Goal: Task Accomplishment & Management: Manage account settings

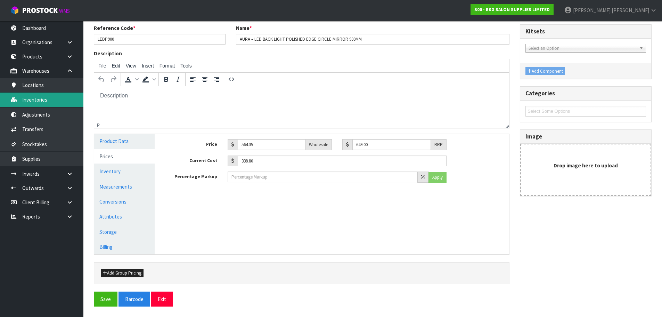
click at [34, 101] on link "Inventories" at bounding box center [41, 99] width 83 height 14
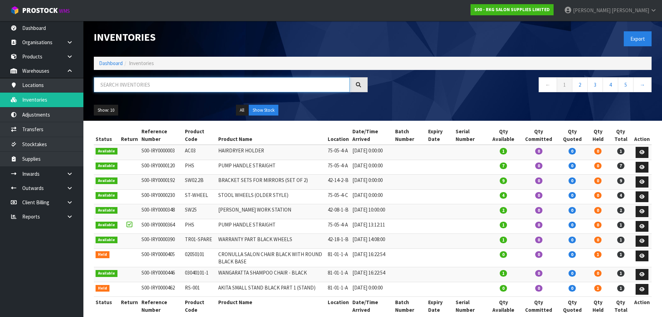
click at [138, 83] on input "text" at bounding box center [222, 84] width 256 height 15
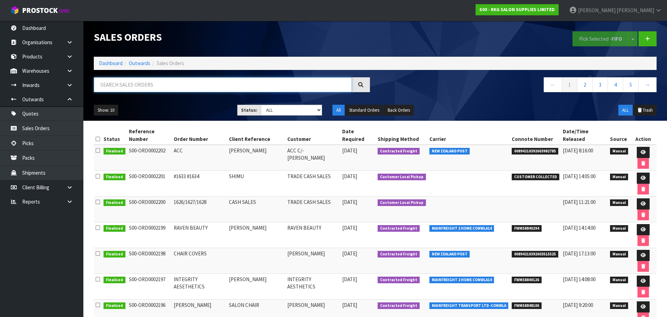
click at [139, 84] on input "text" at bounding box center [223, 84] width 258 height 15
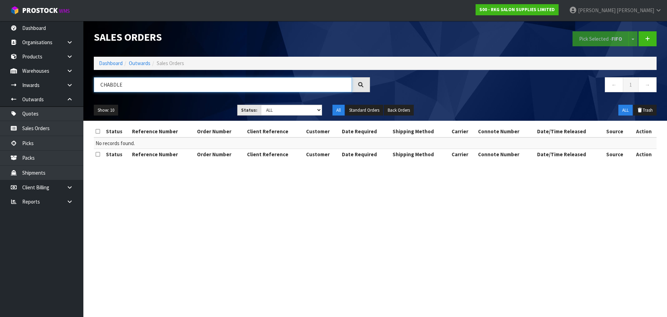
drag, startPoint x: 133, startPoint y: 84, endPoint x: 107, endPoint y: 86, distance: 26.1
click at [107, 86] on input "CHABDLE" at bounding box center [223, 84] width 258 height 15
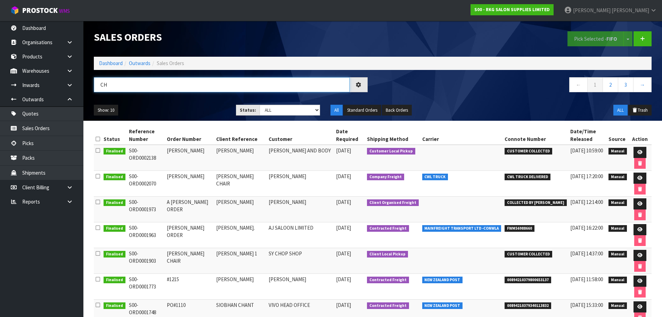
type input "C"
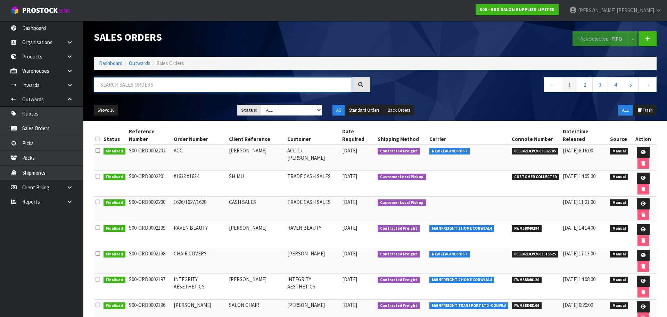
click at [111, 85] on input "text" at bounding box center [223, 84] width 258 height 15
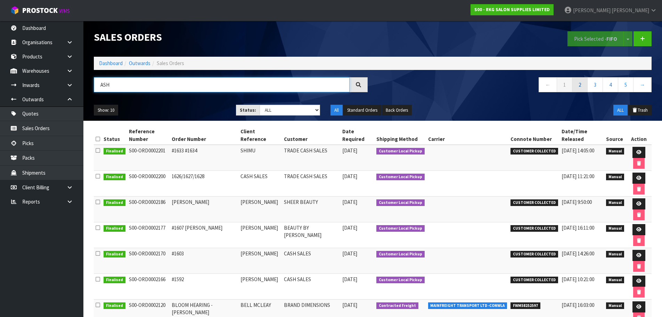
type input "ASH"
click at [583, 86] on link "2" at bounding box center [580, 84] width 16 height 15
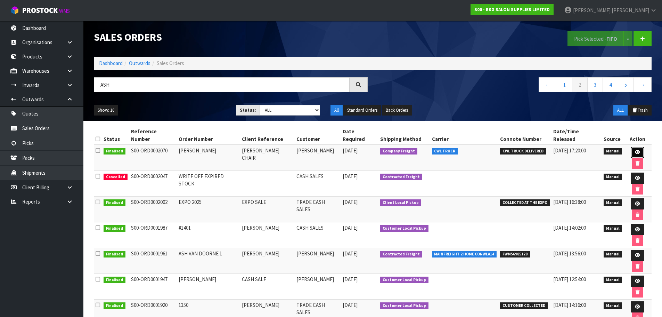
click at [635, 150] on icon at bounding box center [637, 152] width 5 height 5
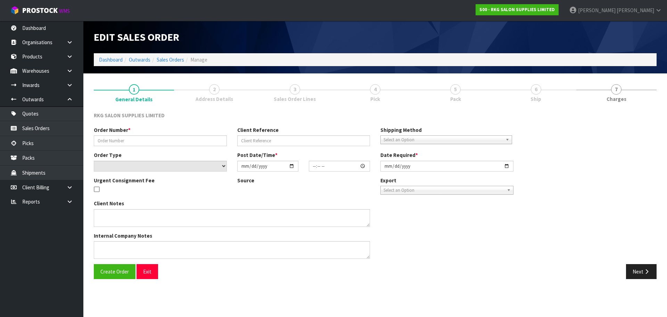
type input "ASH SINGH"
type input "BARBER CHAIR"
select select "number:0"
type input "2025-07-14"
type input "00:00:00.000"
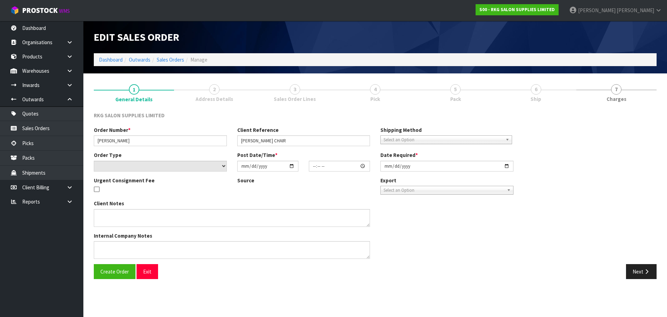
type input "2025-07-14"
type textarea "PICK FROM SHOWROOM, PLACE ON PALLET & CAREFULLY WRAP - DELIVERY EITHER BY CWL O…"
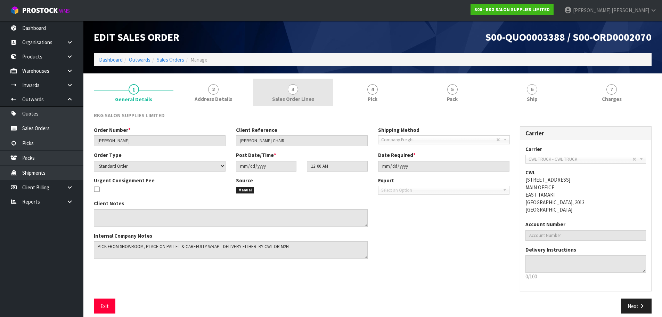
click at [295, 89] on span "3" at bounding box center [293, 89] width 10 height 10
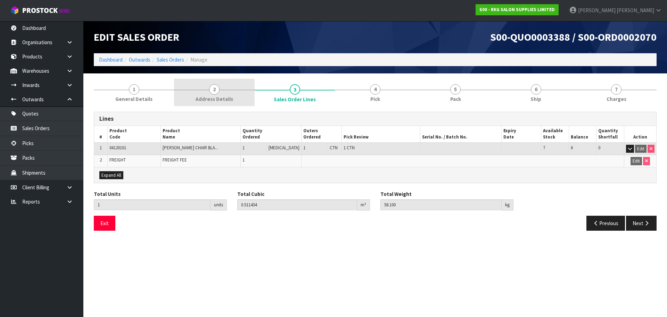
click at [211, 90] on span "2" at bounding box center [214, 89] width 10 height 10
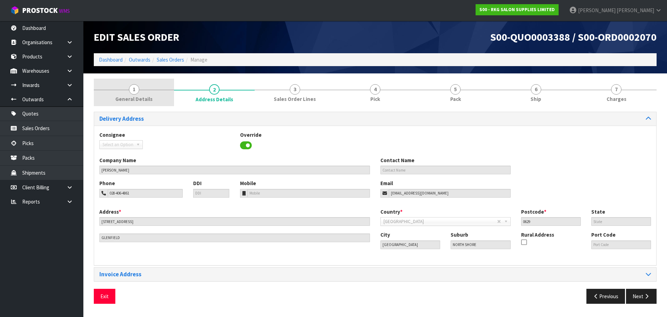
click at [134, 91] on span "1" at bounding box center [134, 89] width 10 height 10
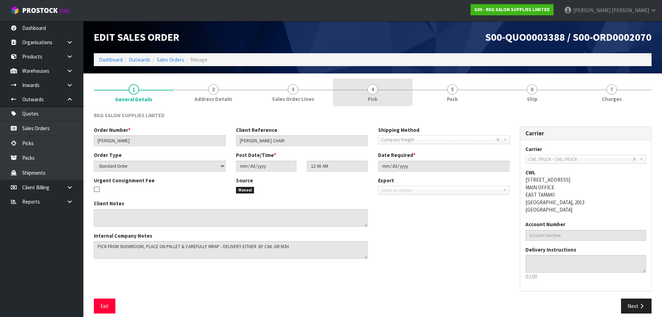
click at [372, 91] on span "4" at bounding box center [372, 89] width 10 height 10
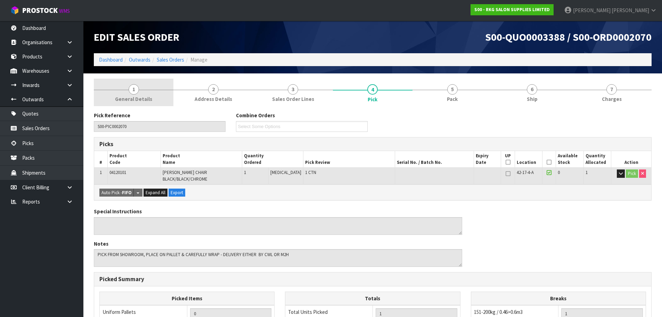
click at [132, 89] on span "1" at bounding box center [134, 89] width 10 height 10
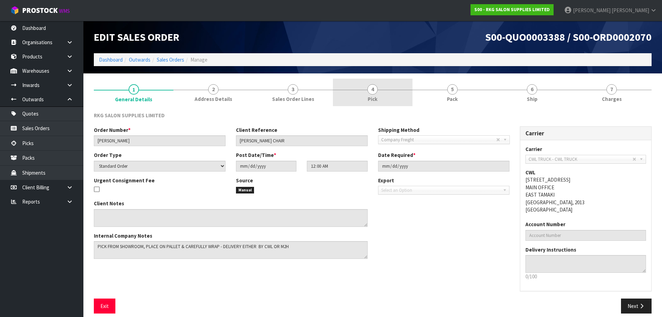
click at [372, 89] on span "4" at bounding box center [372, 89] width 10 height 10
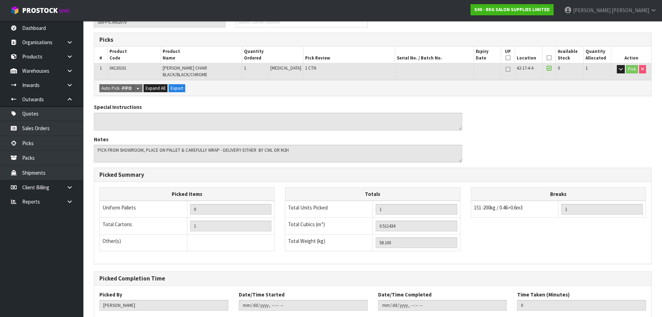
scroll to position [147, 0]
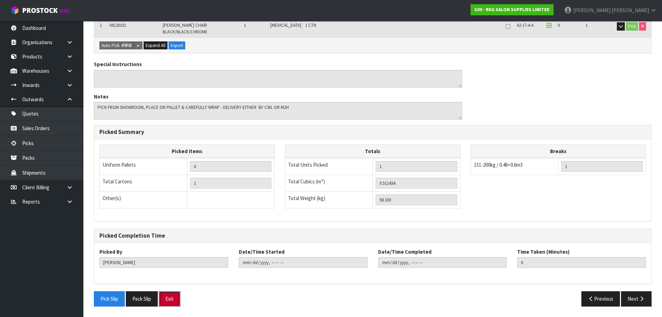
drag, startPoint x: 173, startPoint y: 301, endPoint x: 179, endPoint y: 265, distance: 36.3
click at [173, 301] on button "Exit" at bounding box center [170, 298] width 22 height 15
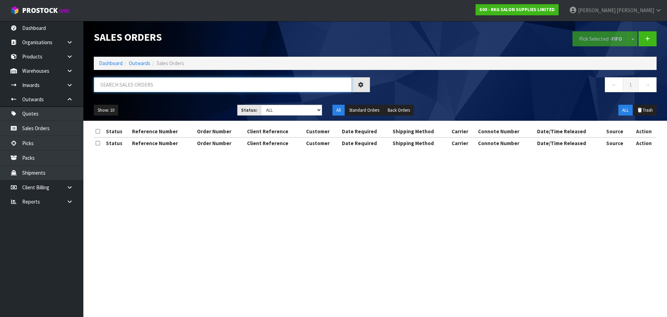
click at [138, 83] on input "text" at bounding box center [223, 84] width 258 height 15
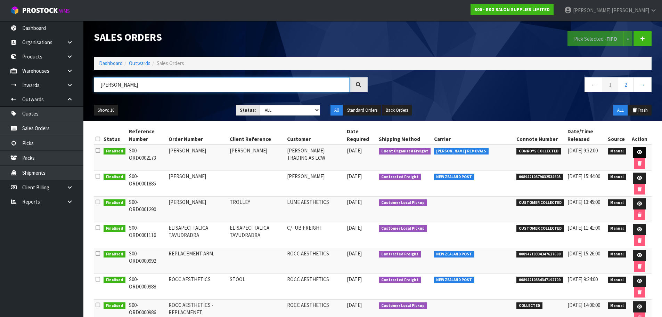
type input "LISA"
click at [638, 153] on icon at bounding box center [639, 152] width 5 height 5
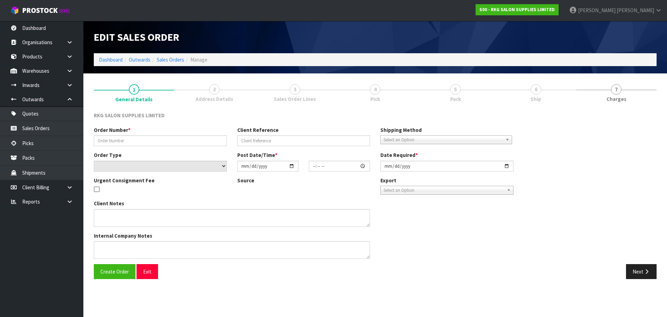
type input "LISA"
type input "LISA WHITE"
select select "number:0"
type input "2025-09-15"
type input "00:00:00.000"
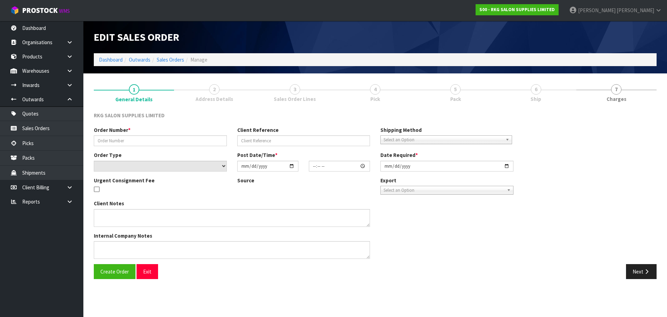
type input "2025-09-15"
type textarea "CONROY COLLECT"
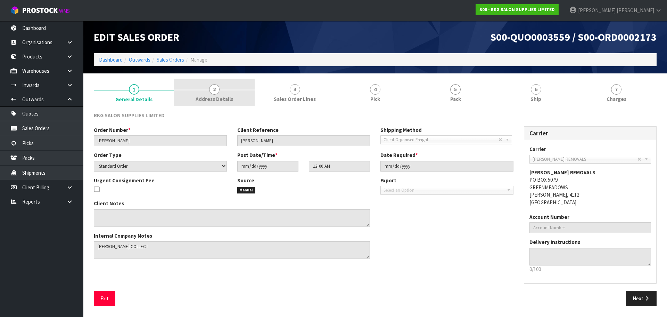
click at [218, 90] on span "2" at bounding box center [214, 89] width 10 height 10
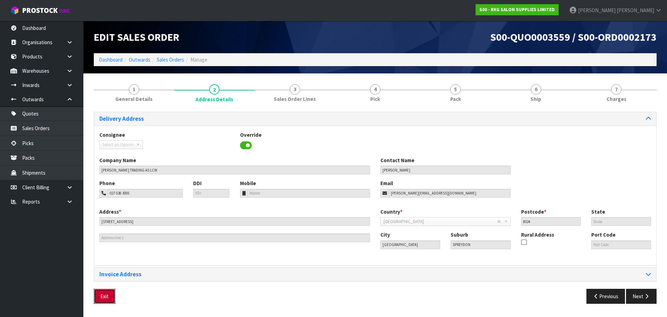
drag, startPoint x: 105, startPoint y: 296, endPoint x: 241, endPoint y: 195, distance: 170.1
click at [105, 296] on button "Exit" at bounding box center [105, 295] width 22 height 15
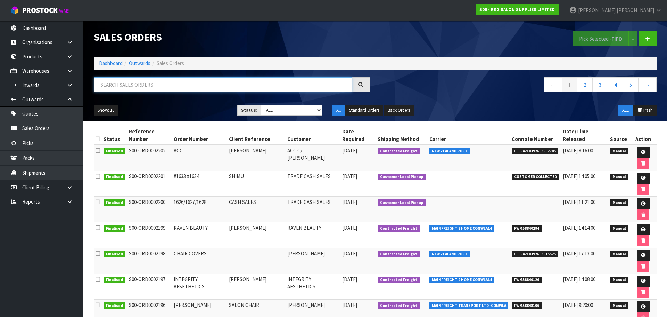
click at [119, 86] on input "text" at bounding box center [223, 84] width 258 height 15
type input "N"
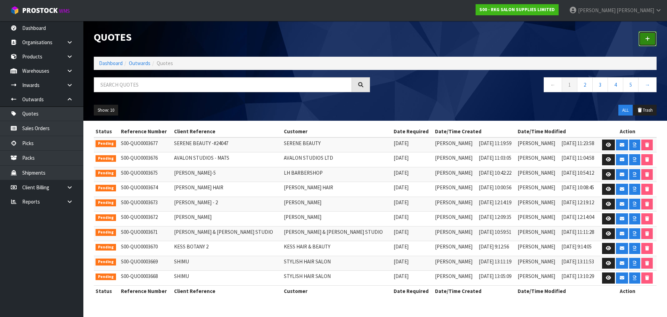
click at [647, 40] on icon at bounding box center [647, 38] width 5 height 5
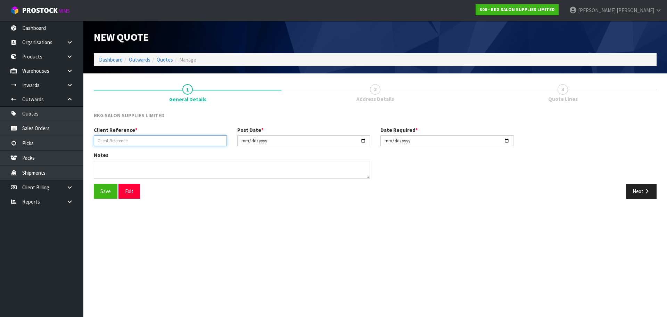
click at [127, 141] on input "text" at bounding box center [160, 140] width 133 height 11
type input "AJ (FIJI)"
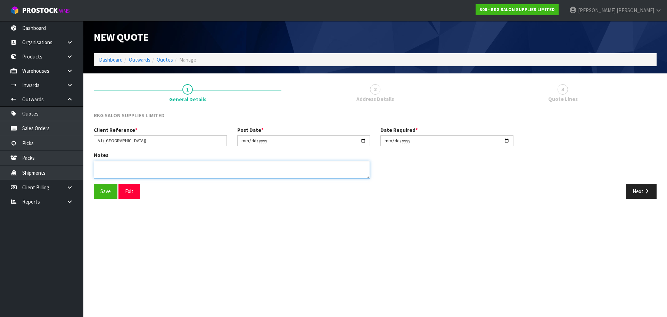
click at [107, 166] on textarea at bounding box center [232, 170] width 276 height 18
type textarea "FIJI EXPORT"
click at [101, 190] on button "Save" at bounding box center [106, 190] width 24 height 15
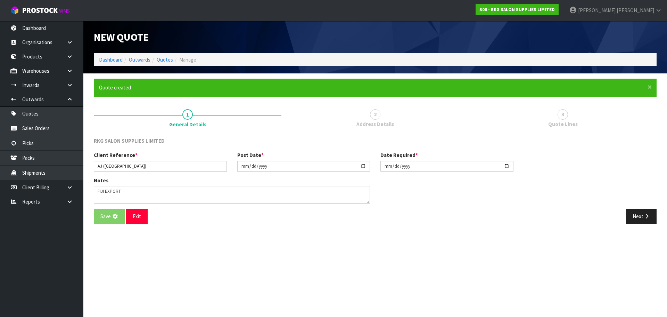
click at [632, 191] on div "Notes" at bounding box center [375, 192] width 573 height 32
click at [635, 217] on button "Next" at bounding box center [641, 215] width 31 height 15
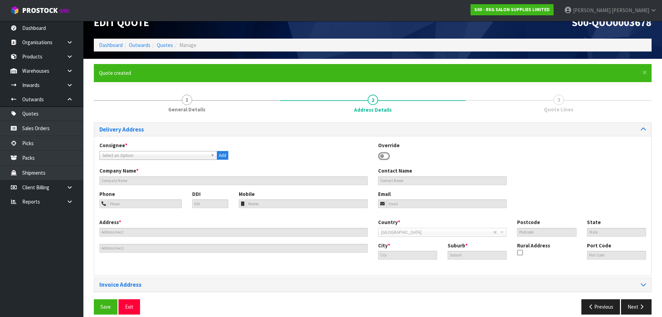
scroll to position [23, 0]
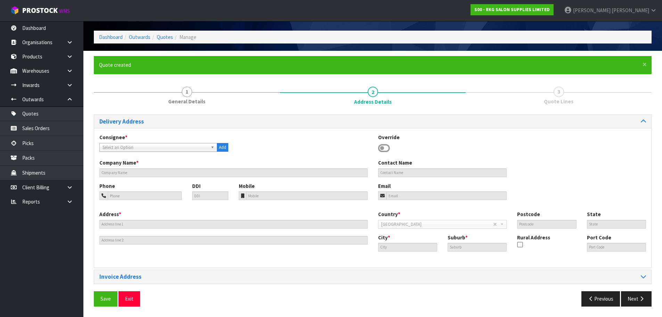
drag, startPoint x: 381, startPoint y: 145, endPoint x: 350, endPoint y: 163, distance: 36.4
click at [381, 145] on icon at bounding box center [384, 148] width 12 height 10
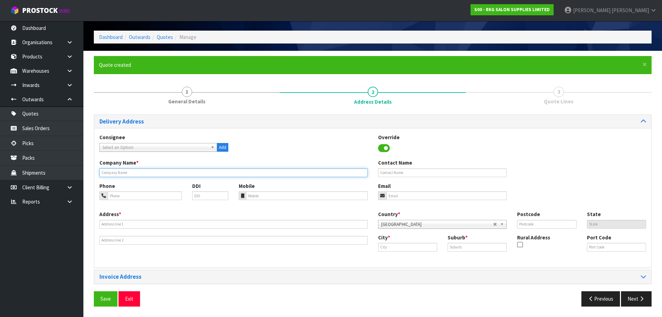
click at [155, 172] on input "text" at bounding box center [233, 172] width 268 height 9
type input "MY HAIR AFFAIR FIJI"
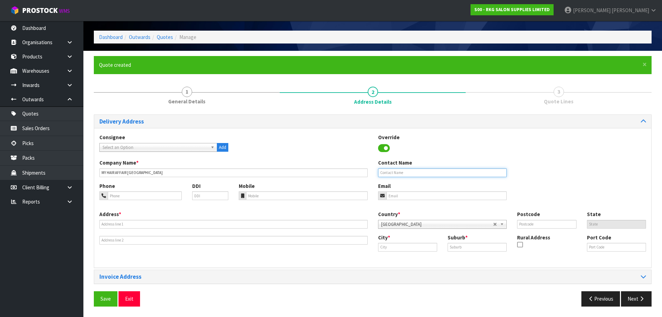
click at [411, 173] on input "text" at bounding box center [442, 172] width 129 height 9
type input "AJ"
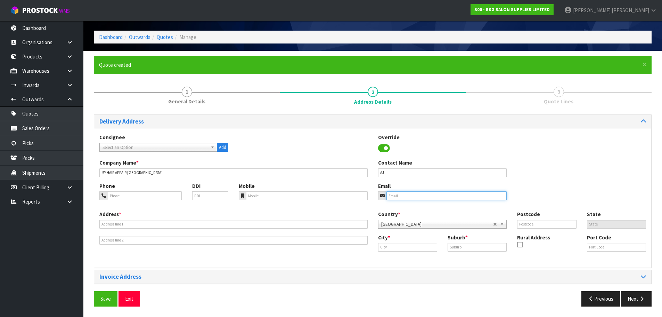
click at [402, 194] on input "email" at bounding box center [446, 195] width 121 height 9
type input "myhairaffairfiji@gmail.com"
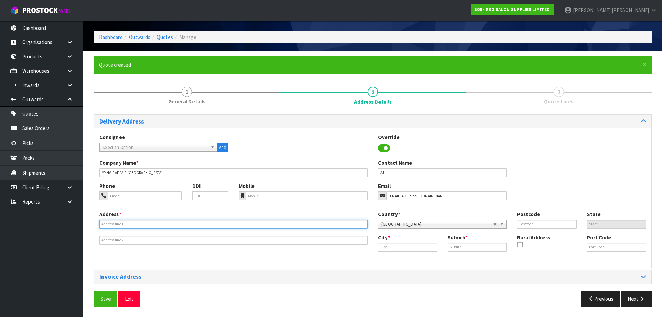
click at [210, 225] on input "text" at bounding box center [233, 224] width 268 height 9
type input "FIJI EXPORT"
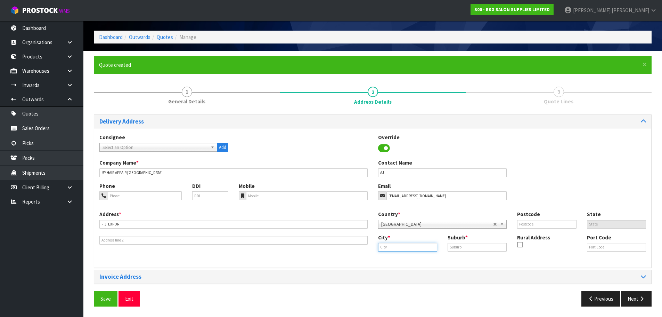
click at [395, 249] on input "text" at bounding box center [407, 247] width 59 height 9
click at [503, 223] on b at bounding box center [503, 224] width 6 height 8
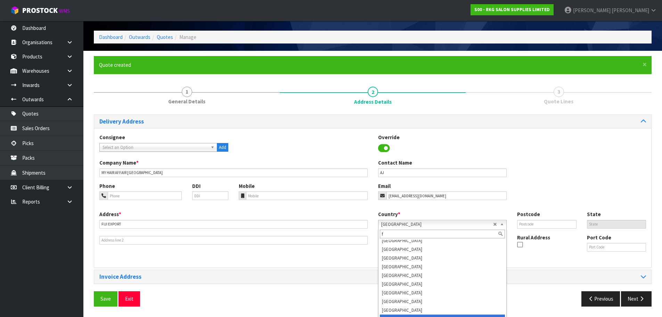
scroll to position [0, 0]
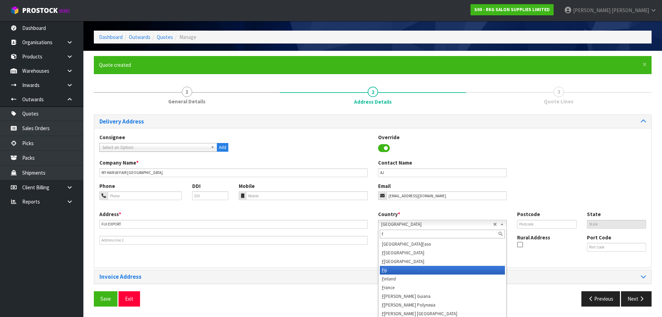
type input "f"
click at [398, 269] on li "F iji" at bounding box center [442, 269] width 125 height 9
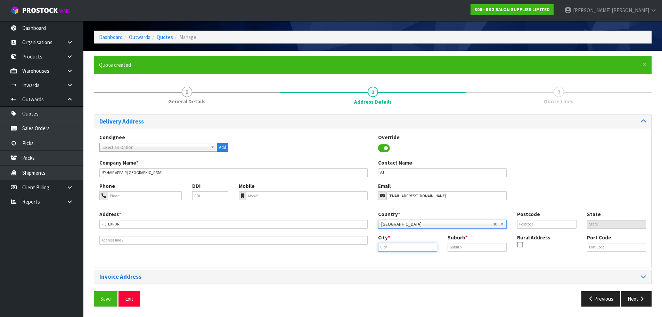
click at [417, 246] on input "text" at bounding box center [407, 247] width 59 height 9
type input "."
click at [455, 248] on input "text" at bounding box center [476, 247] width 59 height 9
type input "."
click at [529, 222] on input "text" at bounding box center [546, 224] width 59 height 9
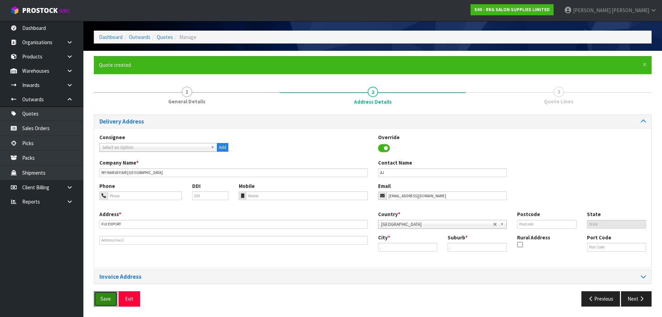
drag, startPoint x: 101, startPoint y: 299, endPoint x: 153, endPoint y: 271, distance: 58.9
click at [101, 299] on button "Save" at bounding box center [106, 298] width 24 height 15
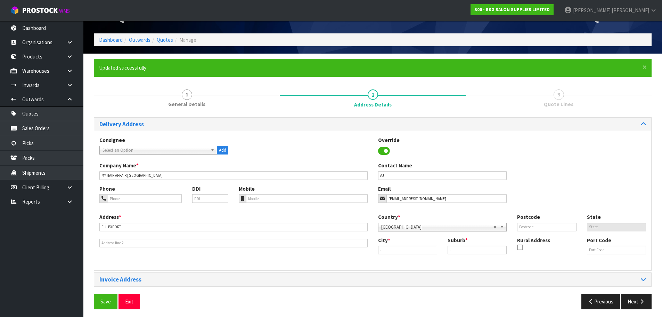
scroll to position [31, 0]
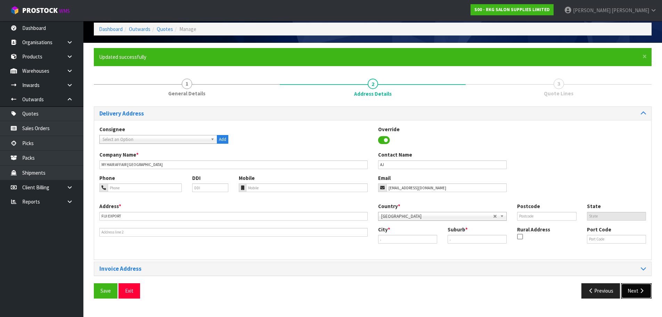
click at [634, 293] on button "Next" at bounding box center [636, 290] width 31 height 15
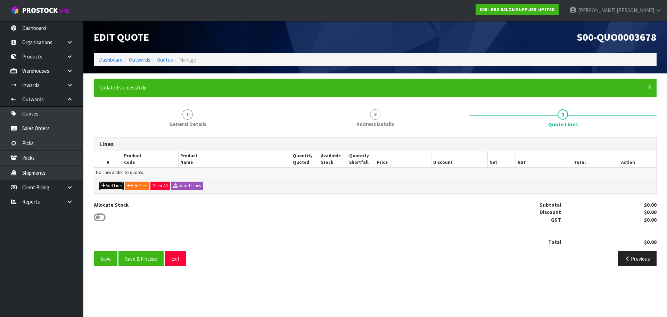
click at [109, 185] on button "Add Line" at bounding box center [111, 185] width 24 height 8
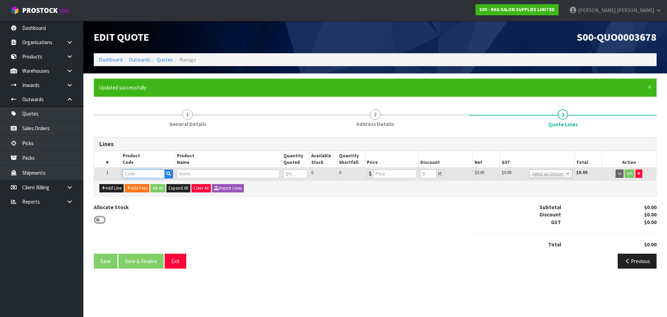
click at [134, 175] on input "text" at bounding box center [144, 173] width 42 height 9
click at [128, 176] on input "text" at bounding box center [144, 173] width 42 height 9
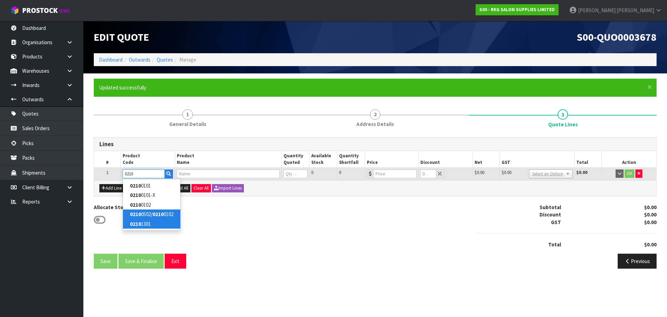
type input "0210"
click at [141, 221] on link "0210 1301" at bounding box center [151, 223] width 57 height 9
type input "02101301"
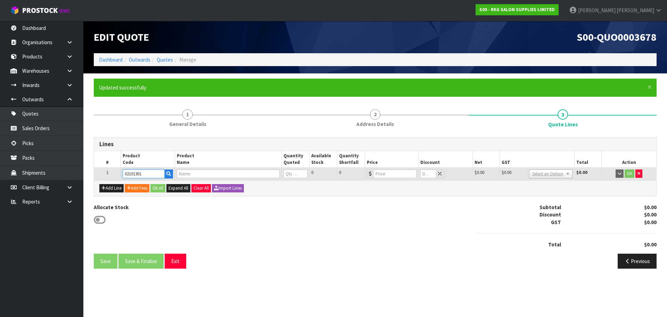
type input "MUDGEE SALON CHAIR GREY WITH BLACK ROUND BASE"
type input "0"
type input "499"
type input "0"
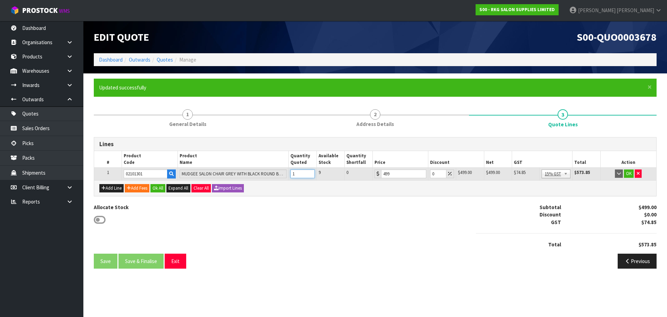
click at [310, 171] on input "1" at bounding box center [302, 173] width 24 height 9
type input "2"
click at [310, 171] on input "2" at bounding box center [302, 173] width 24 height 9
drag, startPoint x: 435, startPoint y: 175, endPoint x: 426, endPoint y: 175, distance: 9.7
click at [426, 175] on tr "1 02101301 MUDGEE SALON CHAIR GREY WITH BLACK ROUND BASE 2 9 0 499 0 $499.00 $0…" at bounding box center [375, 173] width 562 height 13
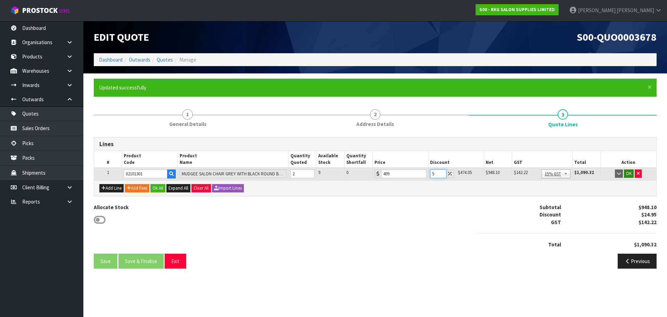
type input "5"
click at [629, 173] on button "OK" at bounding box center [629, 173] width 10 height 8
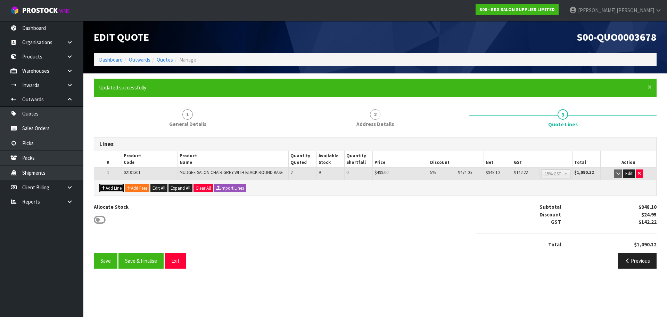
click at [114, 186] on button "Add Line" at bounding box center [111, 188] width 24 height 8
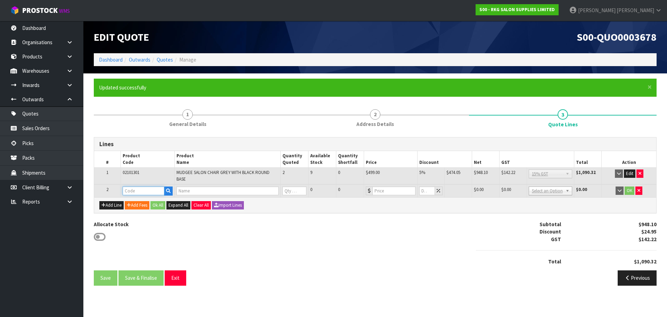
click at [133, 189] on input "text" at bounding box center [144, 190] width 42 height 9
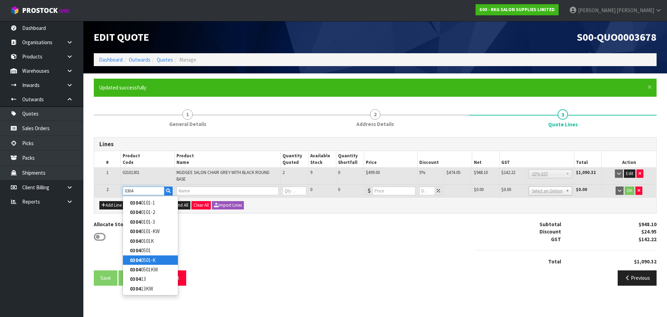
type input "0304"
click at [144, 261] on link "0304 0501-K" at bounding box center [150, 259] width 55 height 9
type input "03040501-K"
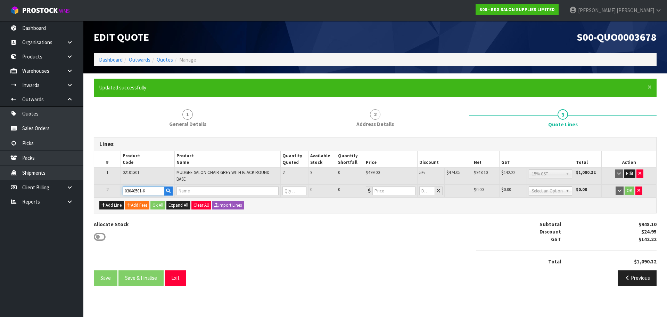
type input "WANGARATTA SHAMPOO LOUNGE - TAN CHAIR WITH BLACK BASIN"
type input "0"
type input "1295"
type input "0"
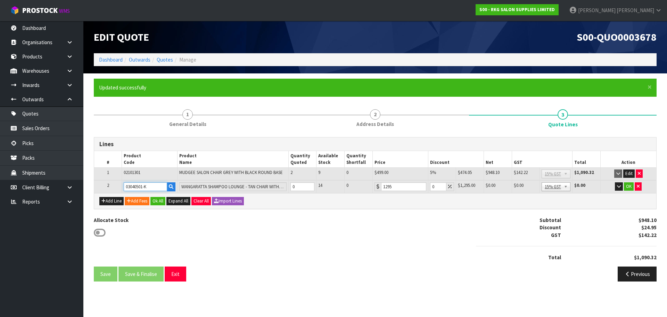
click at [181, 186] on tr "2 03040501-K WANGARATTA SHAMPOO LOUNGE - TAN CHAIR WITH BLACK BASIN 0 14 0 1295…" at bounding box center [375, 186] width 562 height 13
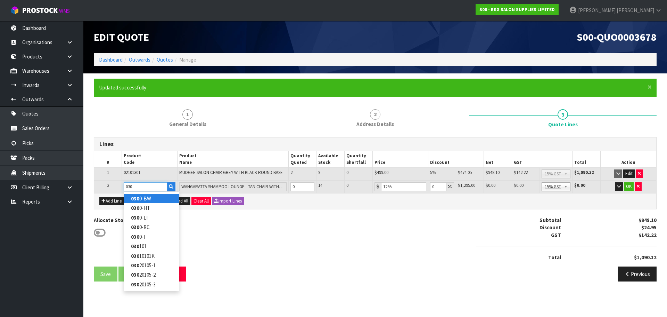
type input "030"
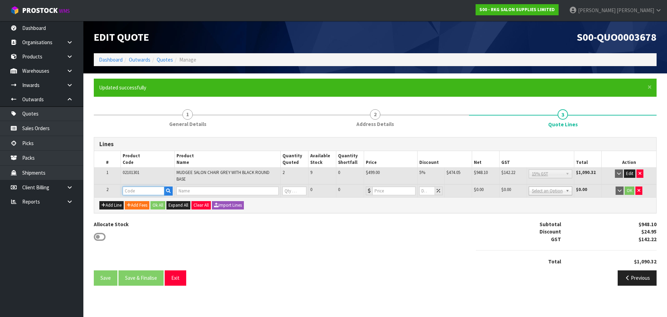
click at [138, 190] on input "text" at bounding box center [144, 190] width 42 height 9
type input "030413"
click at [145, 212] on strong "030413" at bounding box center [138, 211] width 17 height 7
type input "030413KW"
type input "WANGARATTA SHAMPOO LOUNGE - GREY WITH WHITE BASIN"
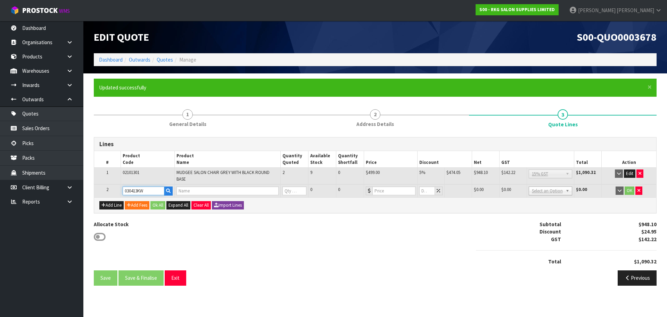
type input "0"
type input "1295"
type input "0"
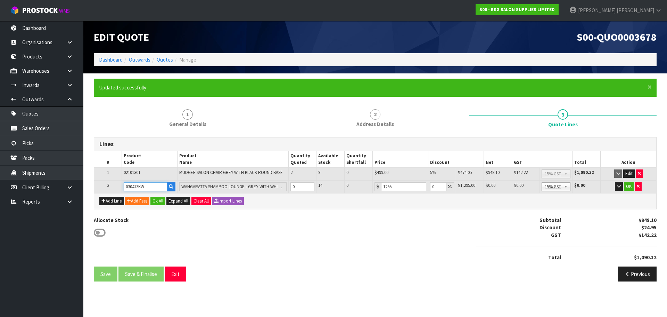
click at [153, 187] on input "030413KW" at bounding box center [145, 186] width 43 height 9
type input "030413"
click at [149, 198] on link "030413" at bounding box center [151, 198] width 55 height 9
type input "030413"
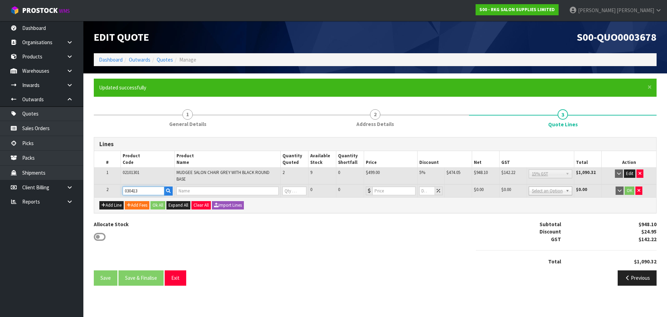
type input "WANGARATTA SHAMPOO CHAIR - GREY"
type input "0"
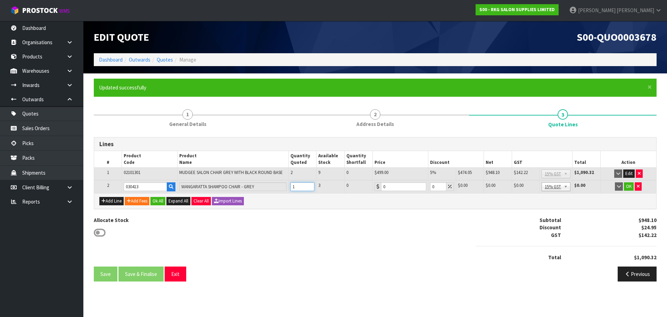
type input "1"
click at [310, 185] on input "1" at bounding box center [302, 186] width 24 height 9
click at [315, 236] on div "Allocate Stock Subtotal $948.10 Discount $24.95 GST $142.22 Total $1,090.32" at bounding box center [375, 241] width 573 height 50
drag, startPoint x: 145, startPoint y: 185, endPoint x: 112, endPoint y: 185, distance: 33.0
click at [112, 185] on tr "2 030413 WANGARATTA SHAMPOO CHAIR - GREY 1 3 0 0 0 $0.00 $0.00 $0.00 $0.00 No G…" at bounding box center [375, 186] width 562 height 13
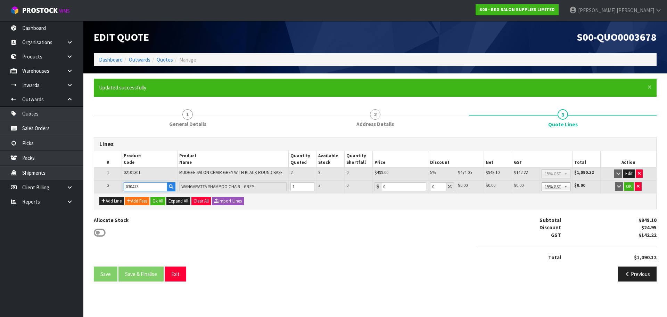
paste input "030413K"
drag, startPoint x: 150, startPoint y: 186, endPoint x: 123, endPoint y: 189, distance: 26.9
click at [123, 189] on td "0030413K" at bounding box center [150, 186] width 56 height 13
paste input "text"
type input "0030413K"
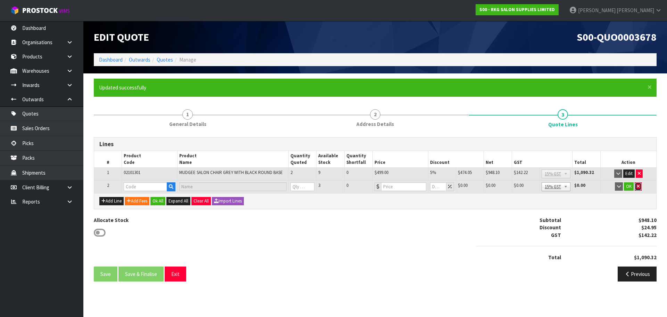
click at [638, 185] on td "OK" at bounding box center [628, 186] width 56 height 13
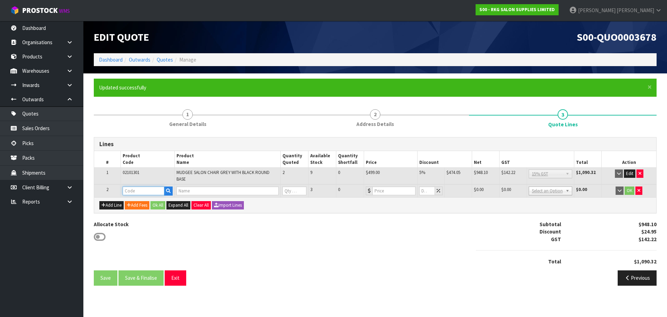
click at [140, 190] on input "text" at bounding box center [144, 190] width 42 height 9
paste input "0030413K"
click at [130, 190] on input "0030413K" at bounding box center [144, 190] width 42 height 9
click at [147, 190] on input "030413K" at bounding box center [144, 190] width 42 height 9
type input "030413"
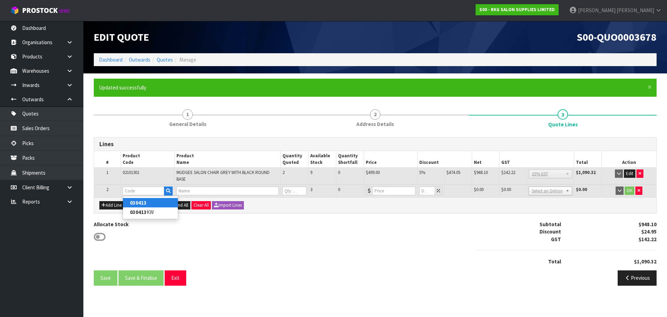
click at [139, 203] on strong "030413" at bounding box center [138, 202] width 17 height 7
type input "030413"
type input "WANGARATTA SHAMPOO CHAIR - GREY"
type input "0"
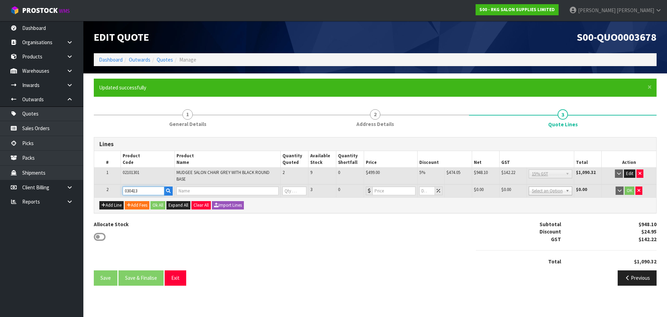
type input "0"
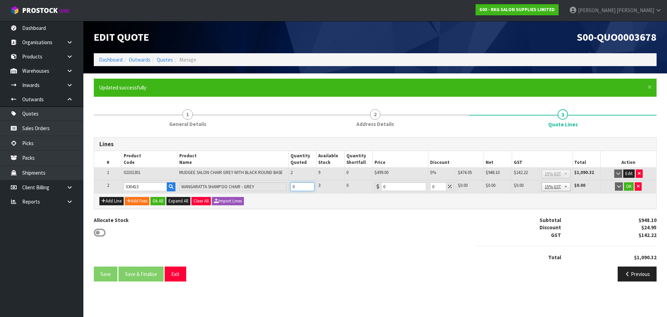
drag, startPoint x: 298, startPoint y: 186, endPoint x: 288, endPoint y: 188, distance: 9.9
click at [288, 188] on td "0" at bounding box center [302, 186] width 28 height 13
type input "1"
drag, startPoint x: 391, startPoint y: 184, endPoint x: 381, endPoint y: 187, distance: 9.7
click at [381, 187] on input "0" at bounding box center [403, 186] width 45 height 9
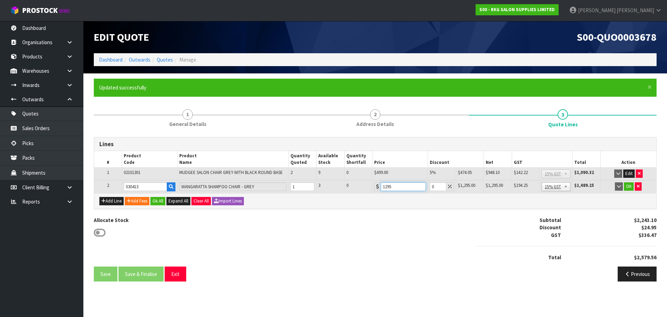
type input "1295"
drag, startPoint x: 435, startPoint y: 186, endPoint x: 431, endPoint y: 187, distance: 3.5
click at [431, 187] on input "0" at bounding box center [438, 186] width 16 height 9
type input "5"
click at [628, 186] on button "OK" at bounding box center [629, 186] width 10 height 8
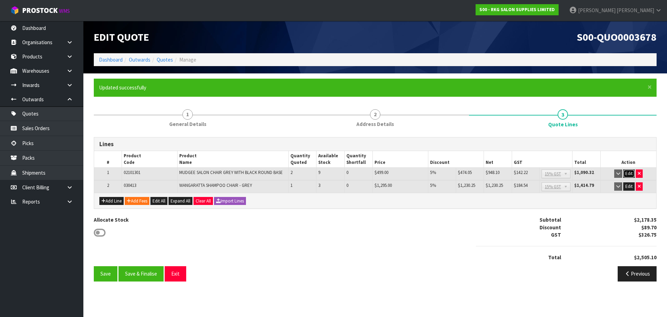
click at [627, 173] on button "Edit" at bounding box center [628, 173] width 11 height 8
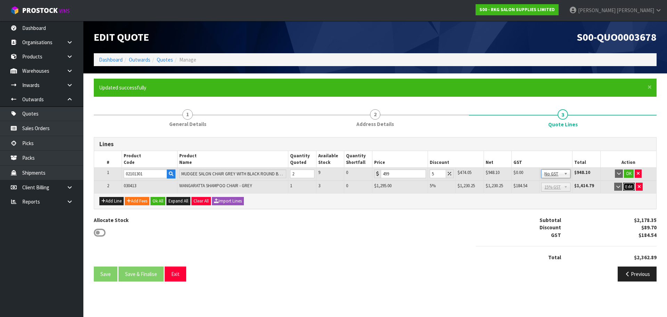
click at [628, 189] on button "Edit" at bounding box center [628, 186] width 11 height 8
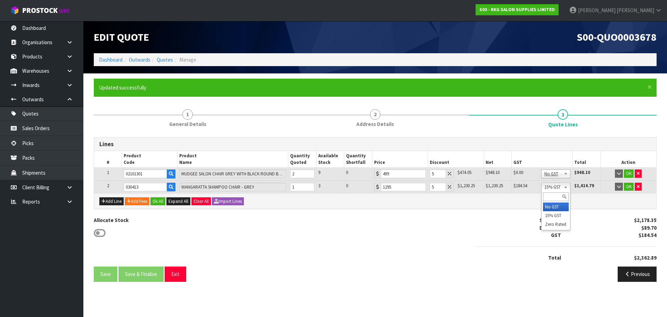
drag, startPoint x: 551, startPoint y: 206, endPoint x: 559, endPoint y: 202, distance: 9.0
click at [630, 173] on button "OK" at bounding box center [629, 173] width 10 height 8
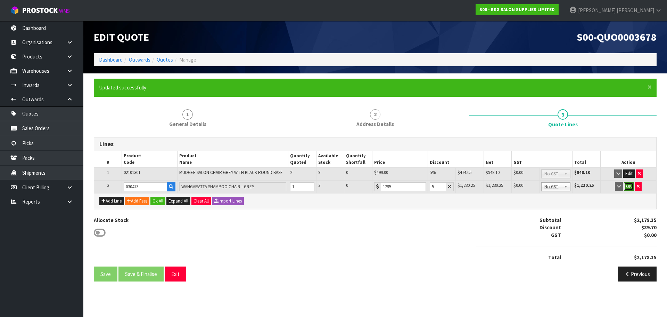
click at [628, 186] on button "OK" at bounding box center [629, 186] width 10 height 8
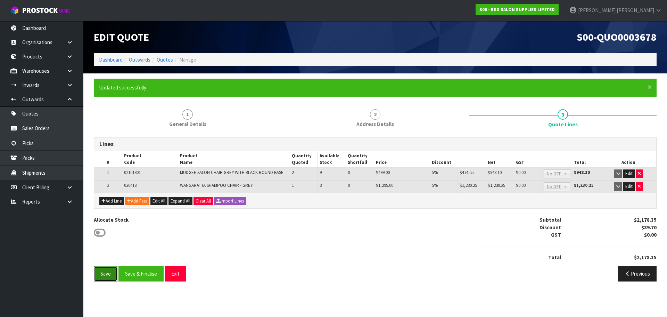
click at [102, 274] on button "Save" at bounding box center [106, 273] width 24 height 15
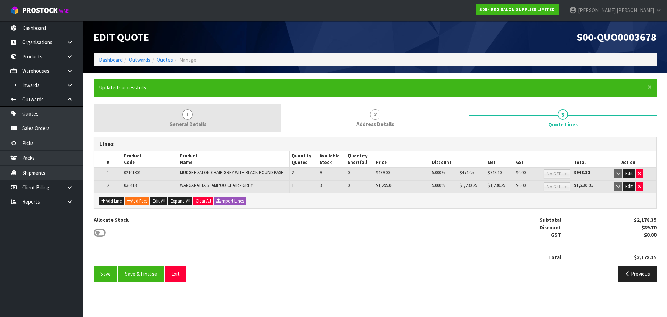
click at [184, 115] on span "1" at bounding box center [187, 114] width 10 height 10
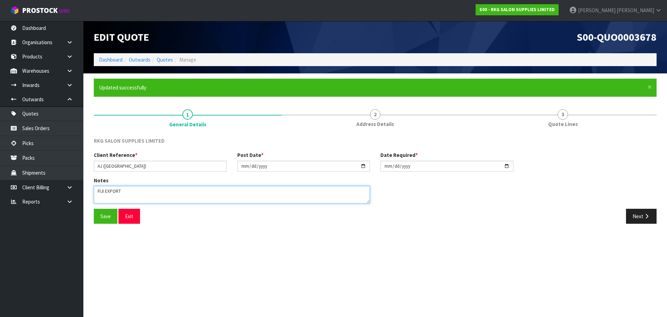
click at [135, 188] on textarea at bounding box center [232, 195] width 276 height 18
click at [110, 212] on button "Save" at bounding box center [106, 215] width 24 height 15
click at [230, 197] on textarea at bounding box center [232, 195] width 276 height 18
type textarea "EXPORT TO FIJI, FOR PICK UP SHAMPOO CHAIR GREY WITH BLACK BASIN"
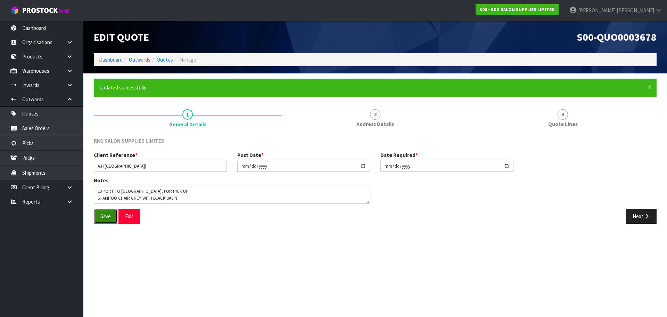
click at [104, 217] on button "Save" at bounding box center [106, 215] width 24 height 15
drag, startPoint x: 641, startPoint y: 215, endPoint x: 291, endPoint y: 190, distance: 351.4
click at [642, 215] on button "Next" at bounding box center [641, 215] width 31 height 15
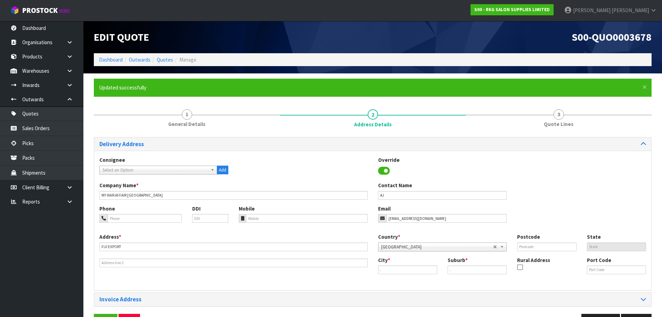
scroll to position [23, 0]
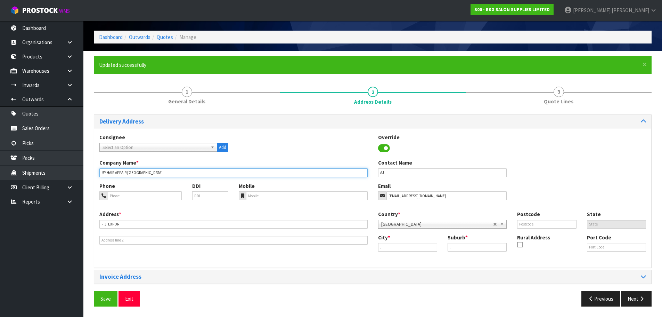
click at [136, 173] on input "MY HAIR AFFAIR FIJI" at bounding box center [233, 172] width 268 height 9
type input "MY HAIR AFFAIR"
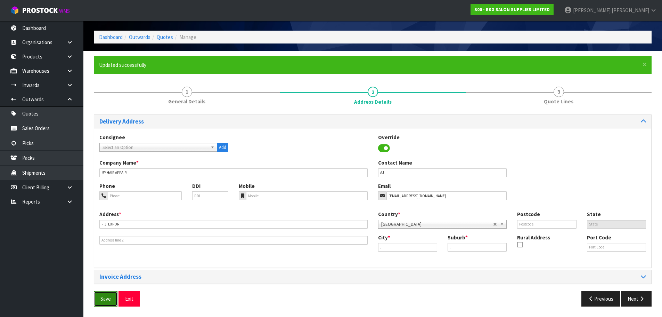
click at [103, 301] on button "Save" at bounding box center [106, 298] width 24 height 15
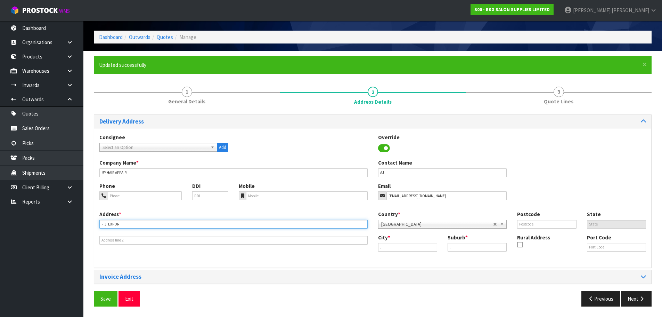
drag, startPoint x: 126, startPoint y: 223, endPoint x: 98, endPoint y: 223, distance: 28.8
click at [98, 223] on div "Address * FIJI EXPORT" at bounding box center [233, 227] width 279 height 34
type input "EXPORT TO FIJI"
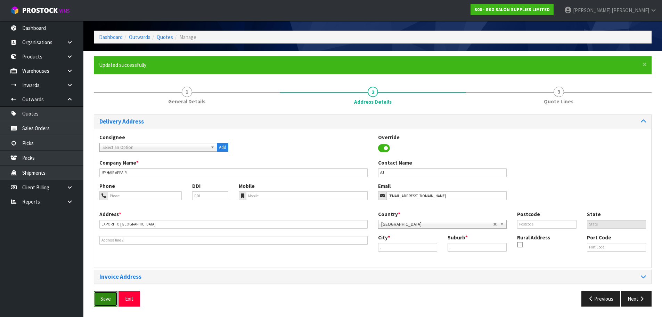
click at [103, 296] on button "Save" at bounding box center [106, 298] width 24 height 15
click at [633, 298] on button "Next" at bounding box center [636, 298] width 31 height 15
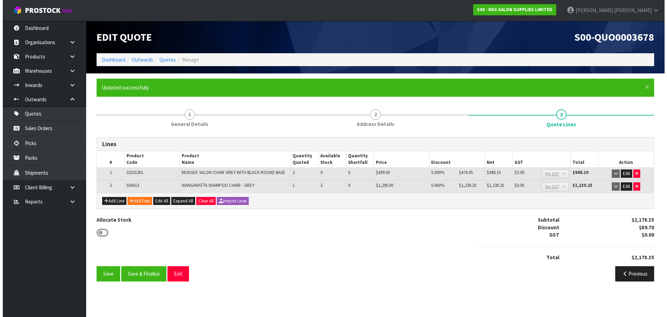
scroll to position [0, 0]
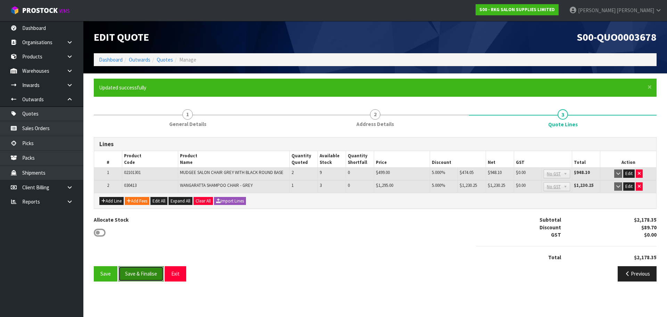
click at [139, 273] on button "Save & Finalise" at bounding box center [140, 273] width 45 height 15
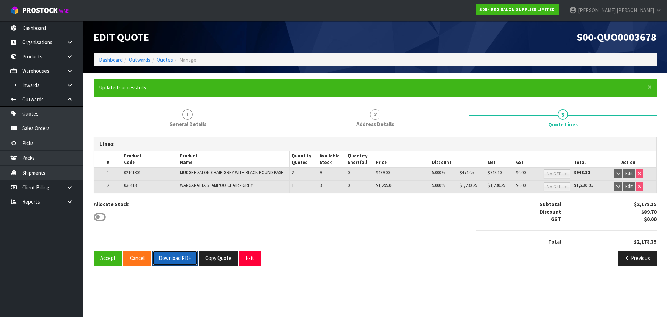
drag, startPoint x: 173, startPoint y: 255, endPoint x: 345, endPoint y: 216, distance: 176.7
click at [173, 255] on button "Download PDF" at bounding box center [175, 257] width 46 height 15
click at [252, 261] on button "Exit" at bounding box center [250, 257] width 22 height 15
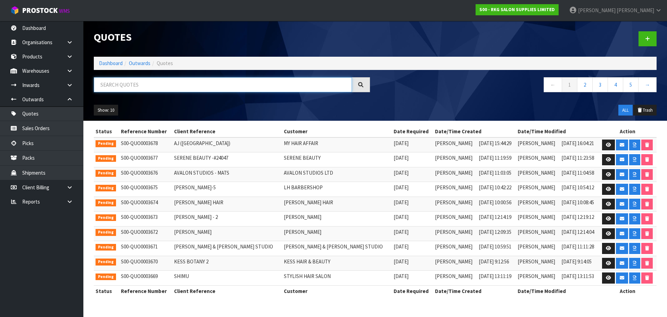
click at [132, 85] on input "text" at bounding box center [223, 84] width 258 height 15
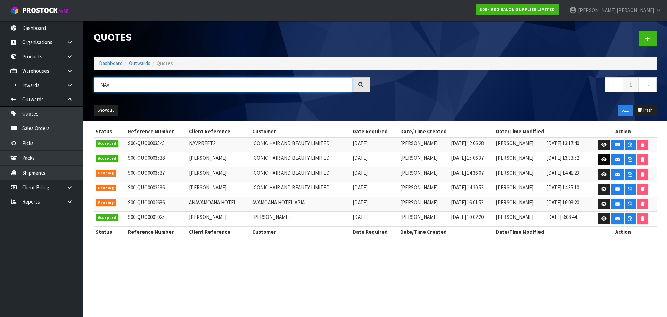
type input "NAV"
click at [602, 158] on icon at bounding box center [603, 159] width 5 height 5
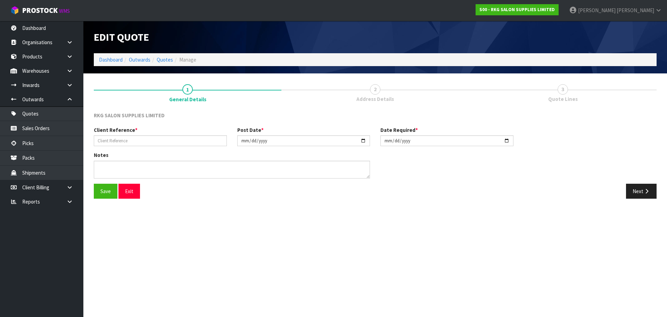
type input "NAVPREET"
type input "2025-08-28"
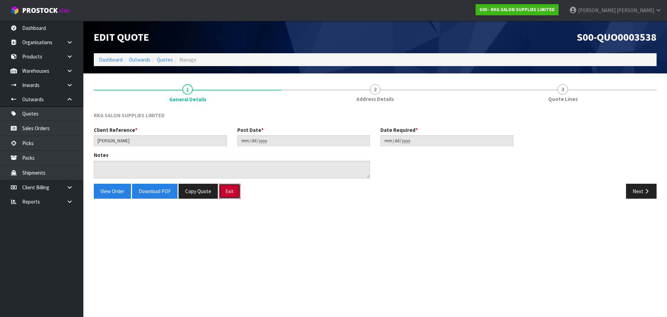
click at [232, 195] on button "Exit" at bounding box center [230, 190] width 22 height 15
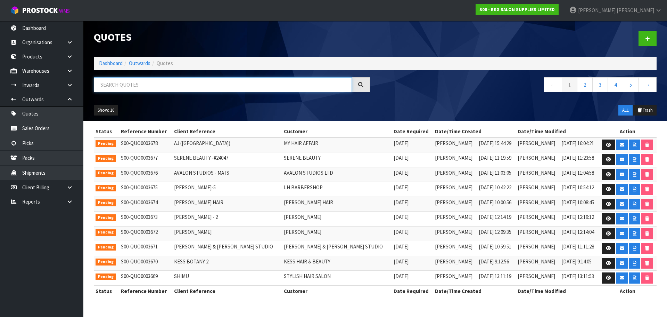
click at [117, 85] on input "text" at bounding box center [223, 84] width 258 height 15
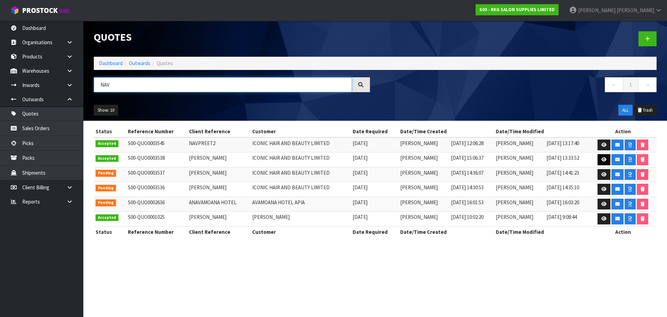
type input "NAV"
click at [603, 159] on icon at bounding box center [603, 159] width 5 height 5
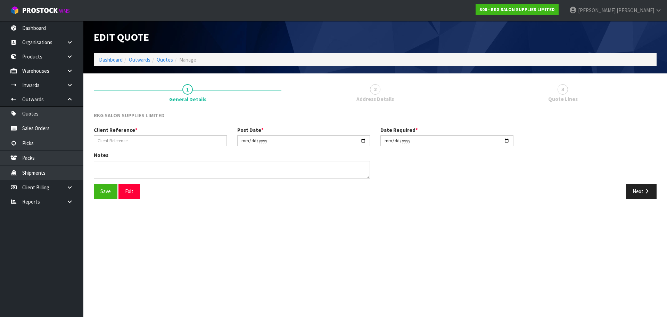
type input "NAVPREET"
type input "2025-08-28"
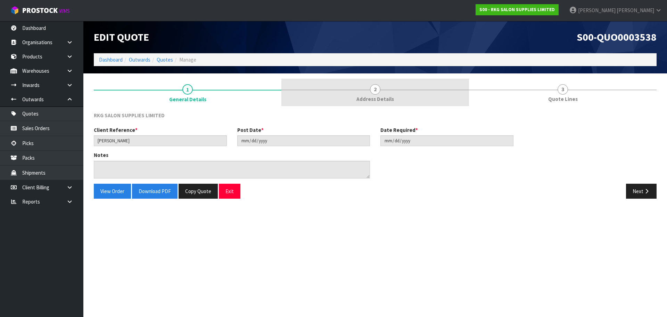
click at [373, 90] on span "2" at bounding box center [375, 89] width 10 height 10
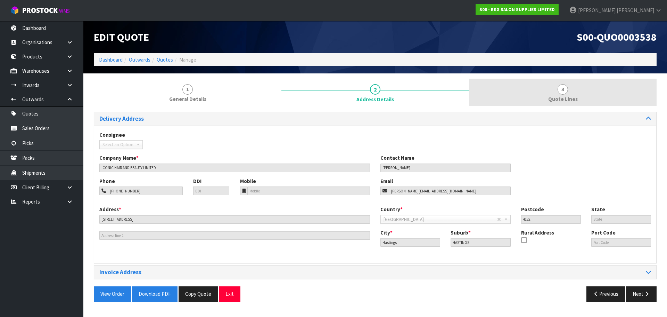
click at [561, 90] on span "3" at bounding box center [563, 89] width 10 height 10
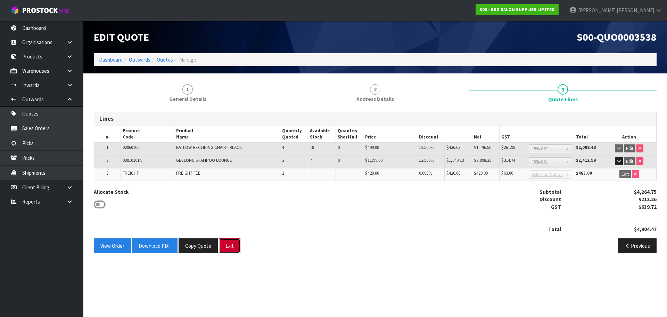
click at [231, 243] on button "Exit" at bounding box center [230, 245] width 22 height 15
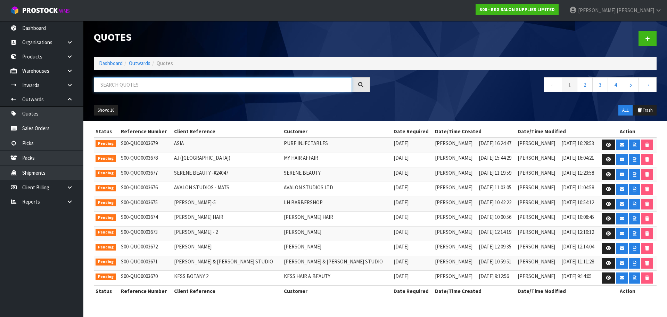
click at [128, 83] on input "text" at bounding box center [223, 84] width 258 height 15
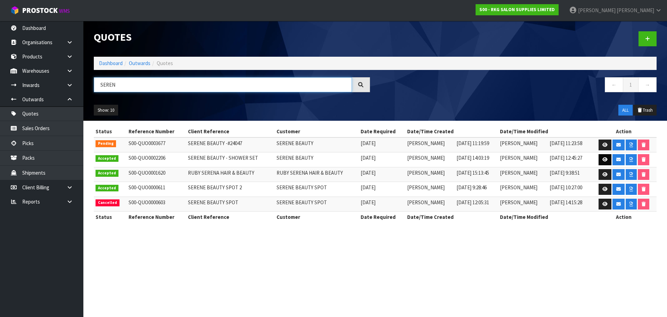
type input "SEREN"
click at [603, 161] on icon at bounding box center [604, 159] width 5 height 5
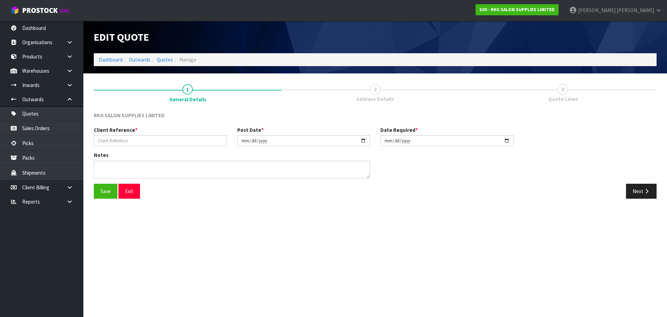
type input "SERENE BEAUTY - SHOWER SET"
type input "2024-03-14"
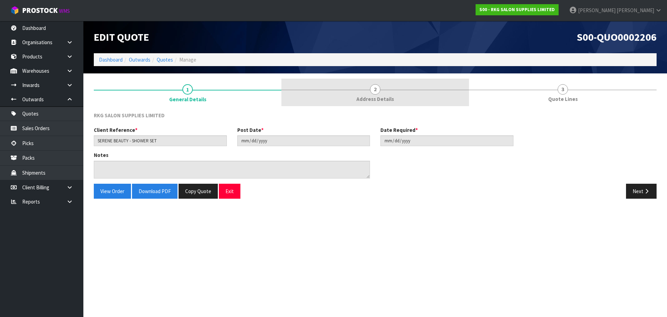
click at [377, 91] on span "2" at bounding box center [375, 89] width 10 height 10
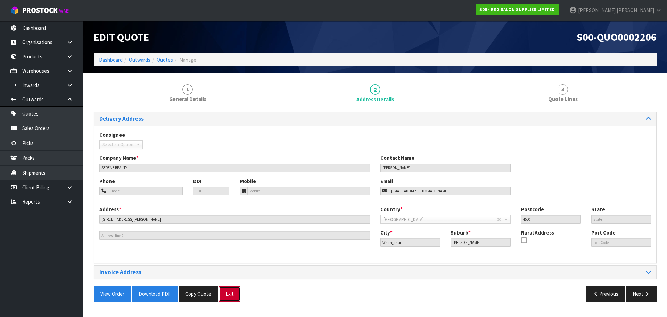
click at [231, 291] on button "Exit" at bounding box center [230, 293] width 22 height 15
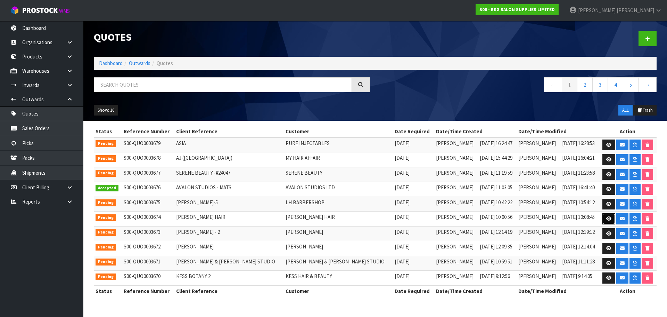
click at [609, 217] on link at bounding box center [608, 218] width 13 height 11
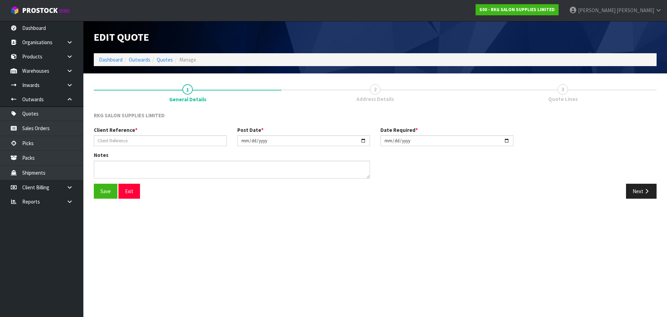
type input "[PERSON_NAME] HAIR"
type input "[DATE]"
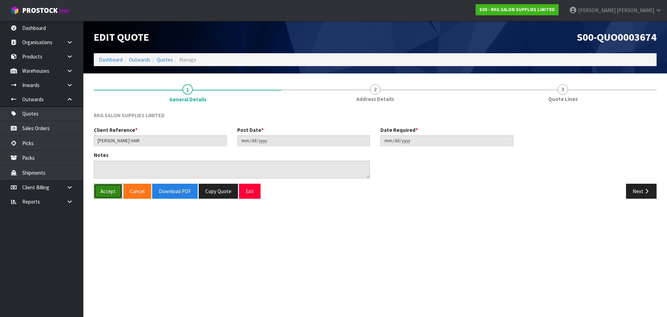
click at [106, 191] on button "Accept" at bounding box center [108, 190] width 28 height 15
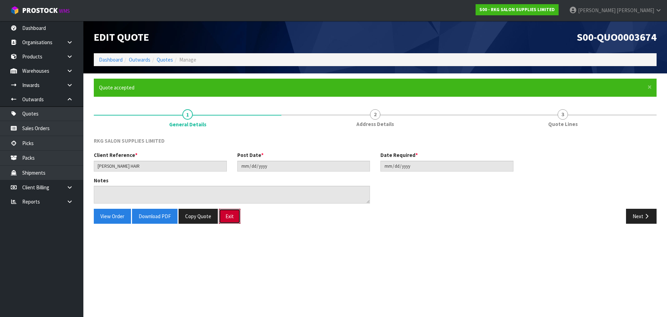
drag, startPoint x: 233, startPoint y: 220, endPoint x: 285, endPoint y: 190, distance: 59.5
click at [233, 219] on button "Exit" at bounding box center [230, 215] width 22 height 15
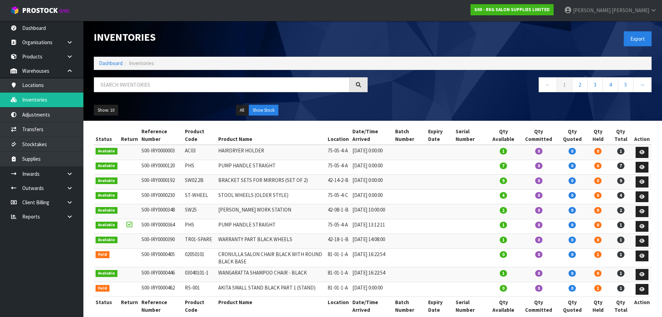
click at [113, 85] on input "text" at bounding box center [222, 84] width 256 height 15
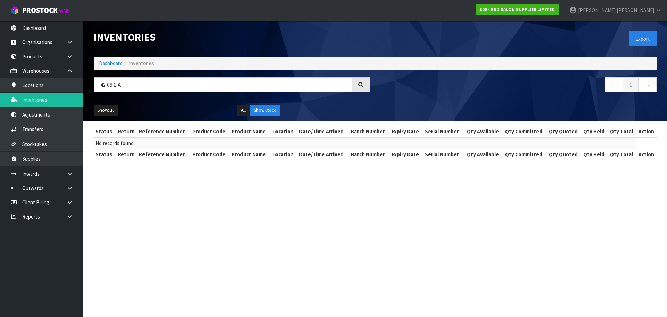
drag, startPoint x: 128, startPoint y: 86, endPoint x: 98, endPoint y: 92, distance: 30.1
click at [98, 92] on input "42-06-1-A" at bounding box center [223, 84] width 258 height 15
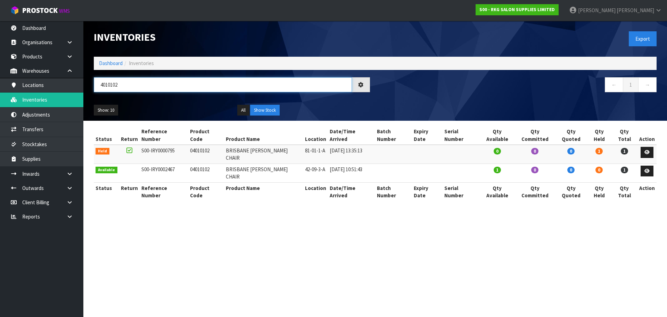
drag, startPoint x: 132, startPoint y: 85, endPoint x: 99, endPoint y: 87, distance: 32.7
click at [99, 87] on input "4010102" at bounding box center [223, 84] width 258 height 15
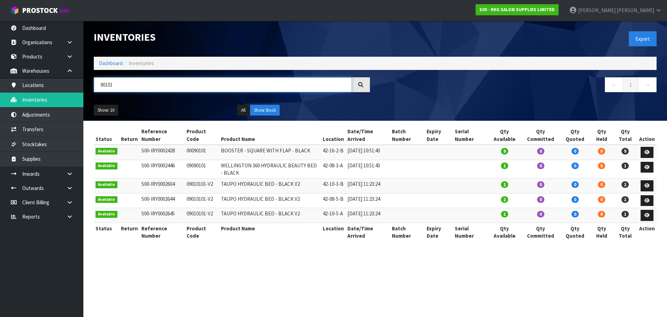
drag, startPoint x: 122, startPoint y: 84, endPoint x: 93, endPoint y: 84, distance: 29.2
click at [93, 84] on div "90101" at bounding box center [232, 87] width 287 height 20
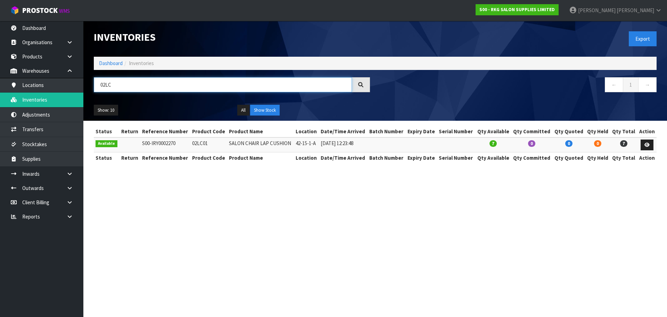
click at [141, 84] on input "02LC" at bounding box center [223, 84] width 258 height 15
type input "0"
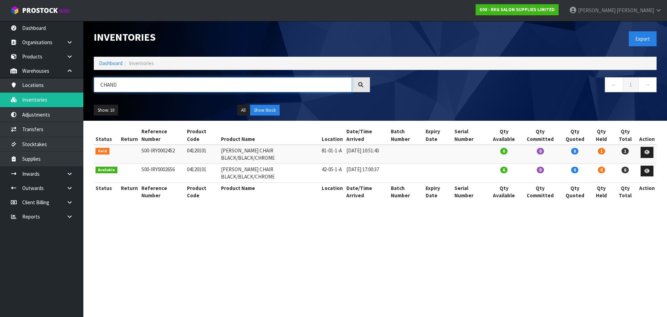
type input "CHAND"
click at [67, 218] on icon at bounding box center [69, 216] width 7 height 5
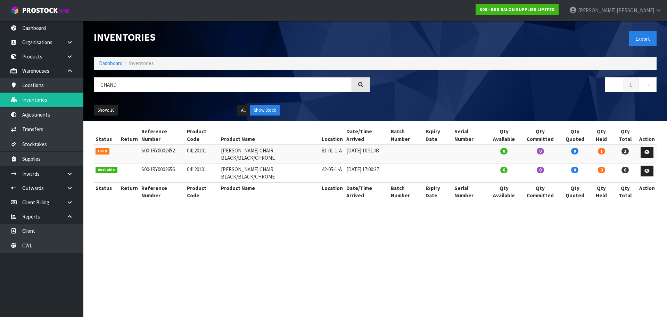
drag, startPoint x: 184, startPoint y: 151, endPoint x: 207, endPoint y: 148, distance: 23.1
click at [207, 148] on td "04120101" at bounding box center [202, 154] width 34 height 19
copy td "04120101"
click at [30, 234] on link "Client" at bounding box center [41, 230] width 83 height 14
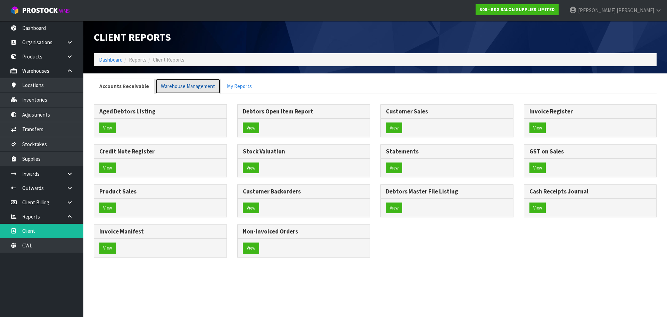
click at [181, 90] on link "Warehouse Management" at bounding box center [187, 86] width 65 height 15
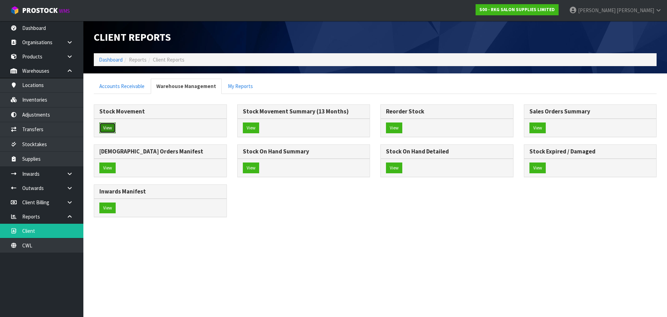
click at [108, 128] on button "View" at bounding box center [107, 127] width 16 height 11
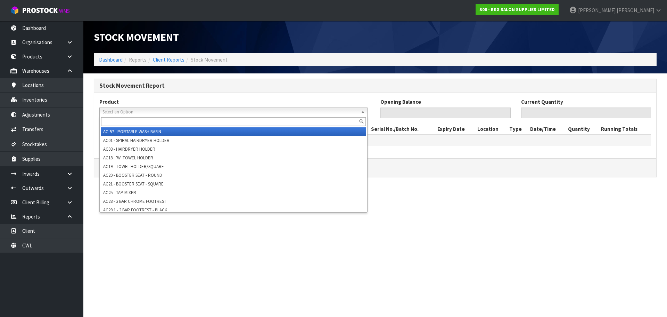
click at [129, 109] on span "Select an Option" at bounding box center [230, 112] width 256 height 8
paste input "04120101"
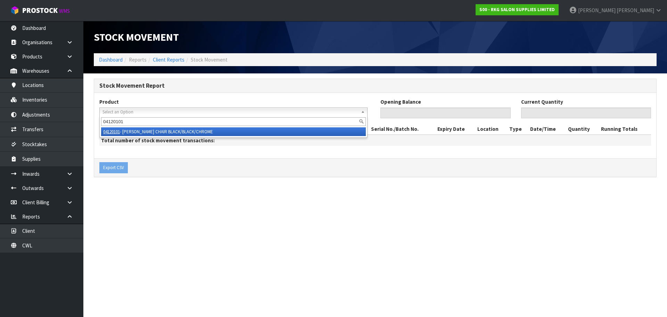
type input "04120101"
click at [117, 132] on em "04120101" at bounding box center [111, 132] width 17 height 6
type input "0"
type input "7"
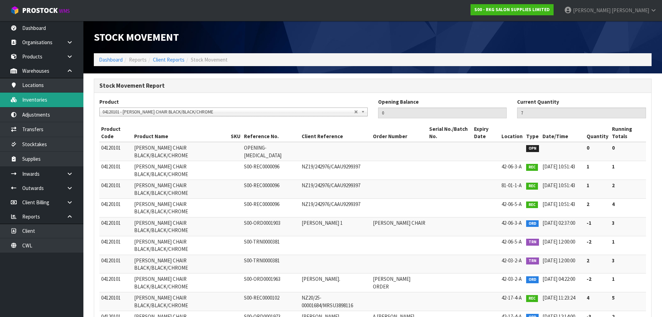
click at [38, 100] on link "Inventories" at bounding box center [41, 99] width 83 height 14
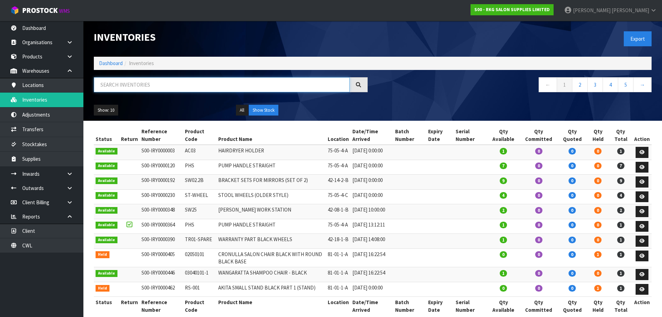
click at [145, 79] on input "text" at bounding box center [222, 84] width 256 height 15
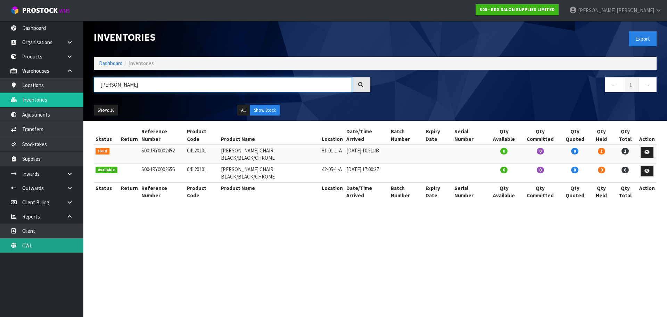
type input "CHANDLER"
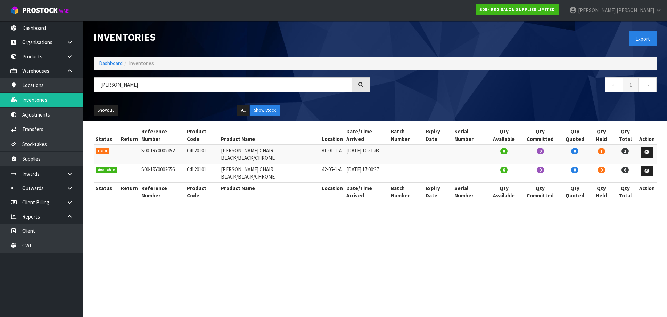
drag, startPoint x: 112, startPoint y: 87, endPoint x: 100, endPoint y: 87, distance: 11.1
click at [100, 87] on input "[PERSON_NAME]" at bounding box center [223, 84] width 258 height 15
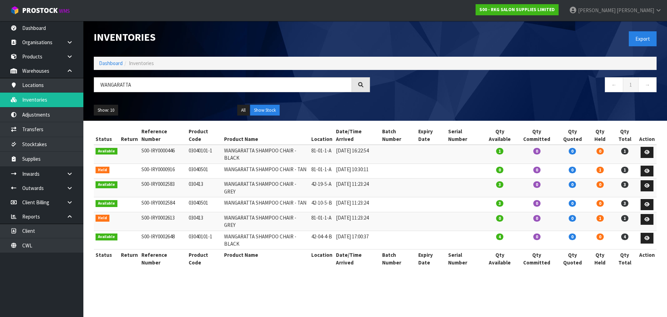
drag, startPoint x: 186, startPoint y: 174, endPoint x: 207, endPoint y: 173, distance: 21.2
click at [207, 178] on td "030413" at bounding box center [204, 187] width 35 height 19
copy td "030413"
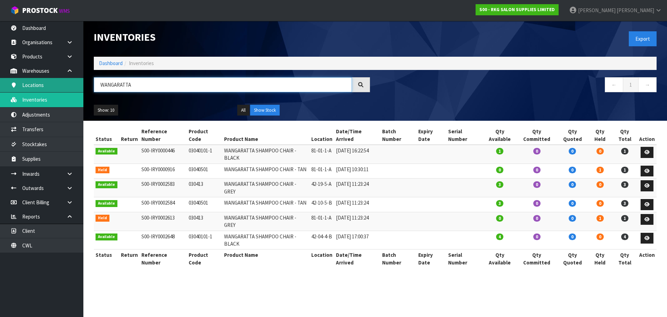
drag, startPoint x: 136, startPoint y: 84, endPoint x: 81, endPoint y: 91, distance: 56.0
click at [81, 91] on body "Toggle navigation ProStock WMS S00 - RKG SALON SUPPLIES LIMITED [PERSON_NAME] L…" at bounding box center [333, 158] width 667 height 317
paste input "030413"
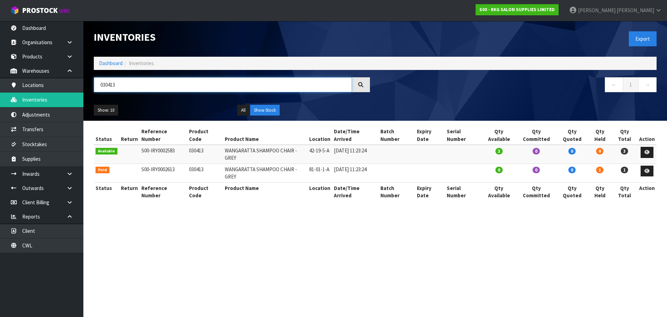
drag, startPoint x: 122, startPoint y: 87, endPoint x: 100, endPoint y: 87, distance: 22.2
click at [100, 87] on input "030413" at bounding box center [223, 84] width 258 height 15
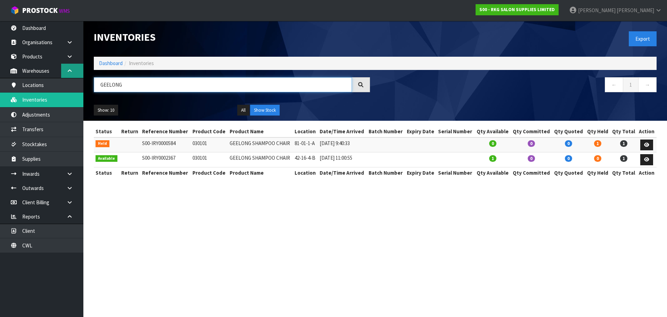
type input "GEELONG"
click at [70, 74] on link at bounding box center [72, 71] width 22 height 14
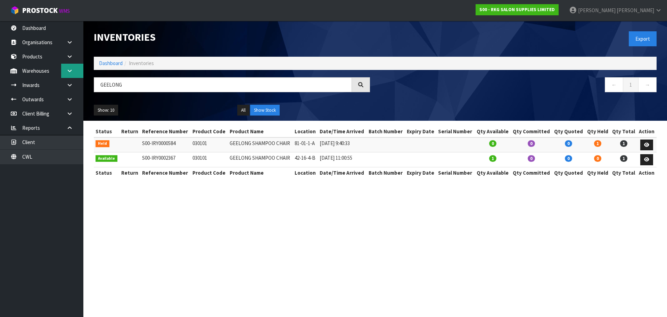
click at [71, 73] on icon at bounding box center [69, 70] width 7 height 5
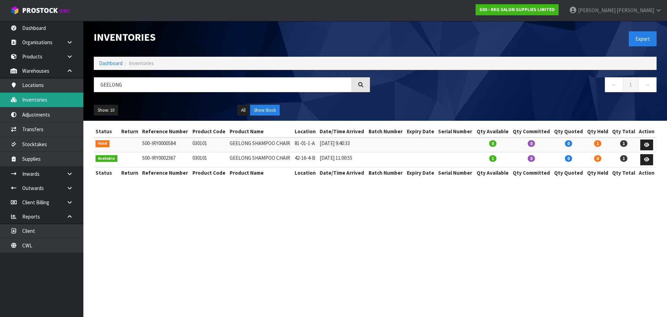
click at [33, 100] on link "Inventories" at bounding box center [41, 99] width 83 height 14
click at [34, 115] on link "Adjustments" at bounding box center [41, 114] width 83 height 14
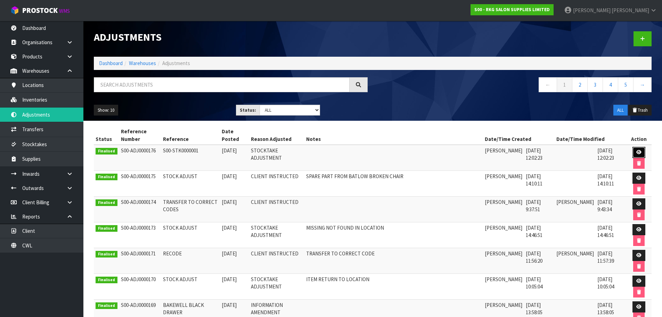
click at [639, 151] on icon at bounding box center [638, 152] width 5 height 5
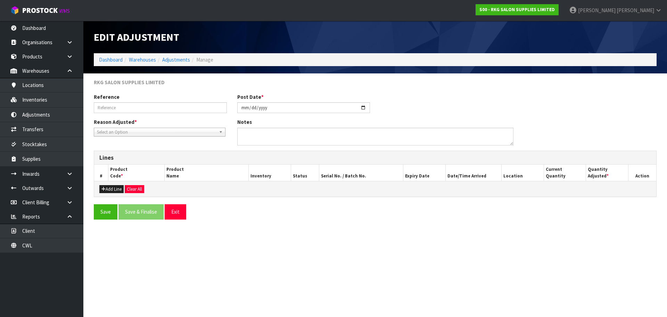
type input "S00-STK0000001"
type input "[DATE]"
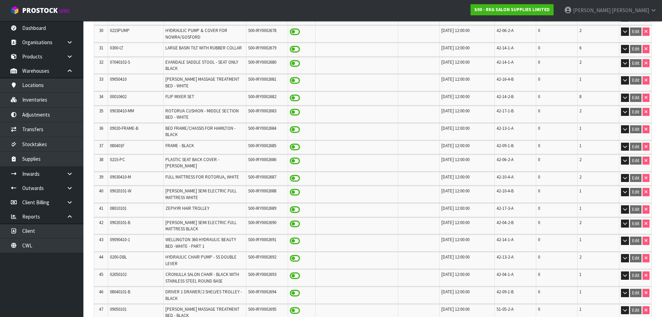
scroll to position [654, 0]
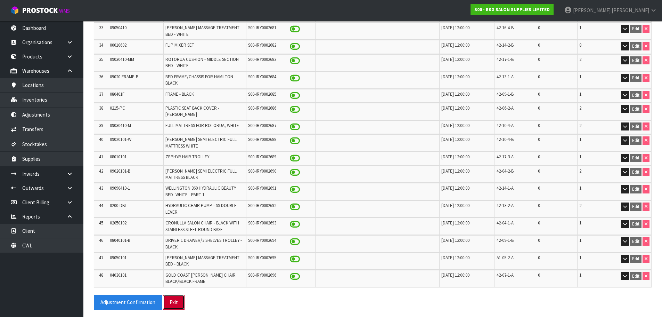
click at [175, 297] on button "Exit" at bounding box center [174, 301] width 22 height 15
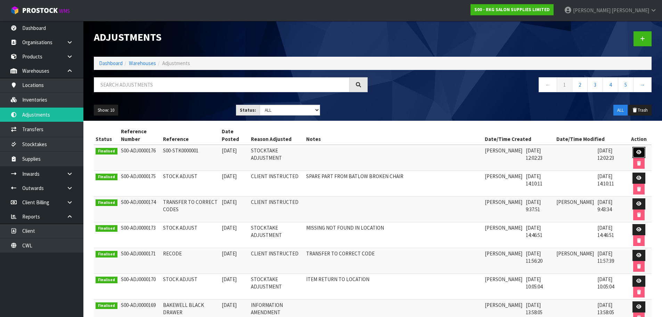
click at [637, 152] on icon at bounding box center [638, 152] width 5 height 5
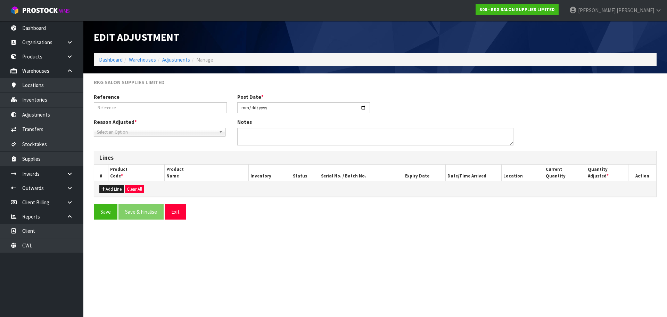
type input "S00-STK0000001"
type input "[DATE]"
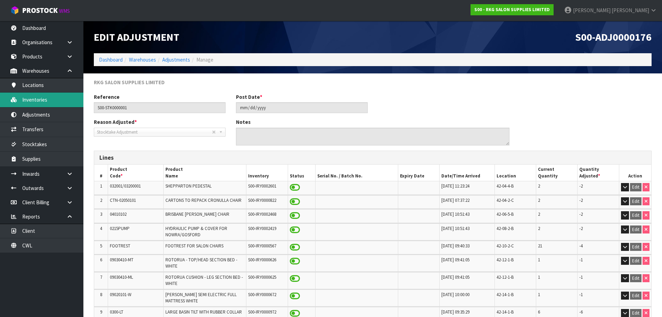
click at [27, 103] on link "Inventories" at bounding box center [41, 99] width 83 height 14
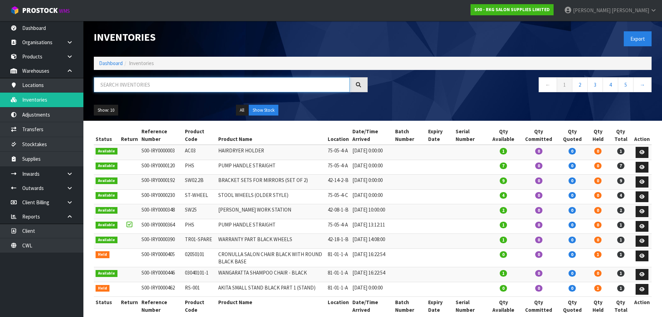
click at [125, 87] on input "text" at bounding box center [222, 84] width 256 height 15
click at [149, 86] on input "text" at bounding box center [222, 84] width 256 height 15
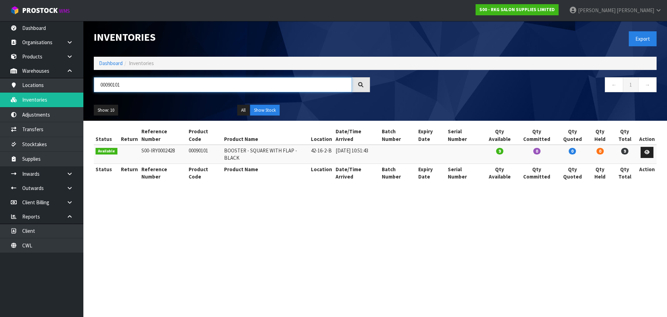
type input "00090101"
drag, startPoint x: 134, startPoint y: 84, endPoint x: 93, endPoint y: 89, distance: 41.6
click at [93, 89] on div "00090101" at bounding box center [232, 87] width 287 height 20
click at [45, 104] on link "Inventories" at bounding box center [41, 99] width 83 height 14
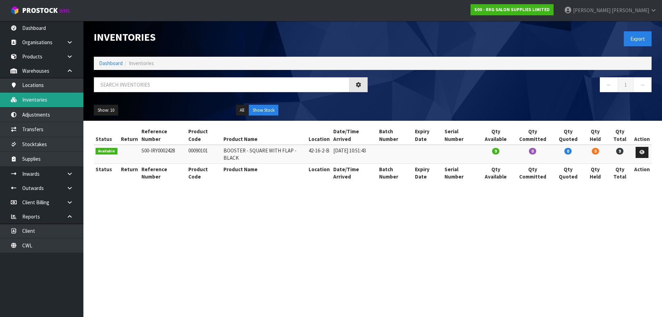
click at [42, 100] on link "Inventories" at bounding box center [41, 99] width 83 height 14
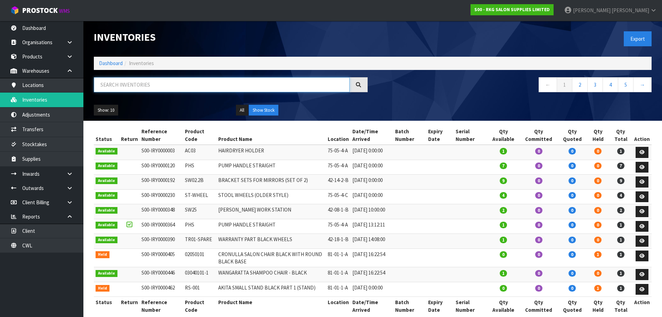
click at [108, 87] on input "text" at bounding box center [222, 84] width 256 height 15
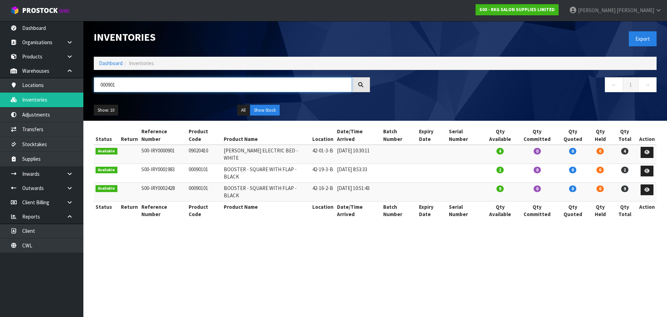
drag, startPoint x: 129, startPoint y: 82, endPoint x: 101, endPoint y: 87, distance: 28.3
click at [101, 87] on input "000901" at bounding box center [223, 84] width 258 height 15
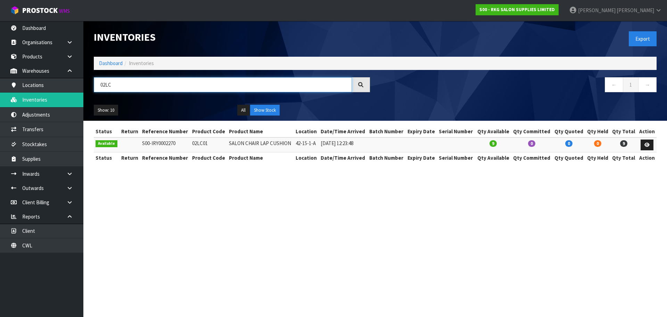
type input "02LC"
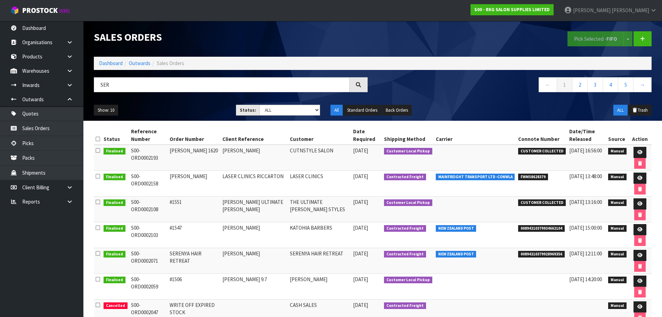
type input "SER"
drag, startPoint x: 125, startPoint y: 88, endPoint x: 91, endPoint y: 88, distance: 34.0
click at [91, 88] on div "SER" at bounding box center [231, 87] width 284 height 20
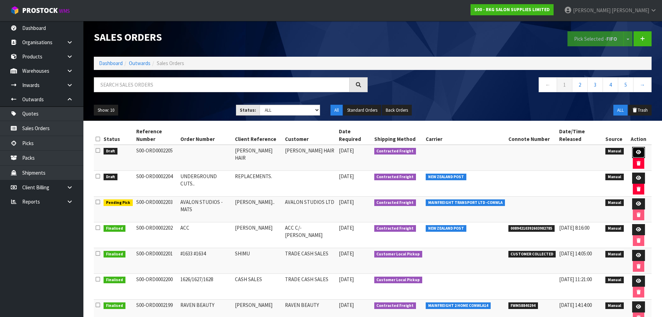
click at [636, 153] on icon at bounding box center [638, 152] width 5 height 5
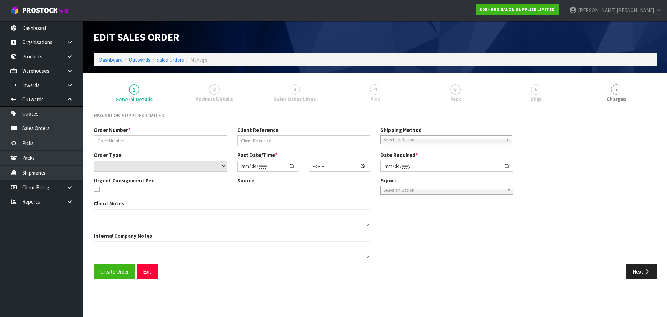
type input "[PERSON_NAME] HAIR"
select select "number:0"
type input "[DATE]"
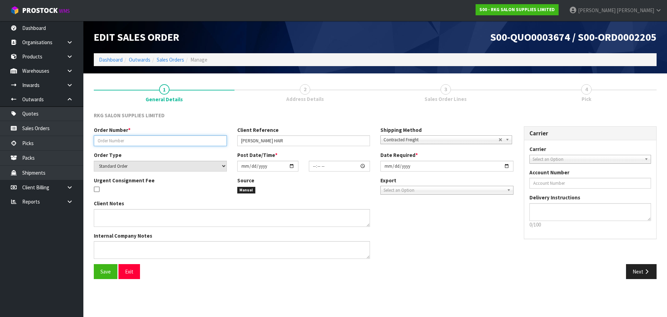
click at [130, 142] on input "text" at bounding box center [160, 140] width 133 height 11
type input "[PERSON_NAME]"
click at [293, 165] on input "date" at bounding box center [267, 166] width 61 height 11
type input "[DATE]"
type input "00:00:00.000"
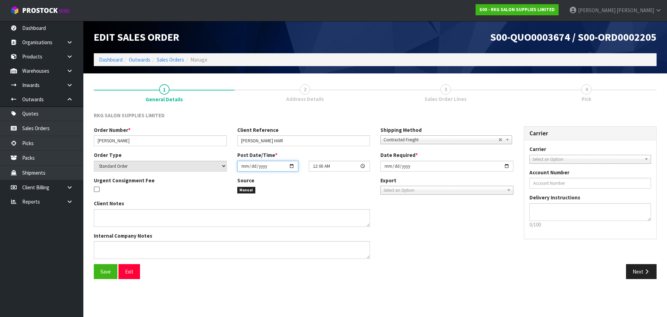
type input "[DATE]"
click at [507, 166] on input "[DATE]" at bounding box center [446, 166] width 133 height 11
click at [506, 166] on input "[DATE]" at bounding box center [446, 166] width 133 height 11
type input "[DATE]"
drag, startPoint x: 102, startPoint y: 270, endPoint x: 353, endPoint y: 264, distance: 250.2
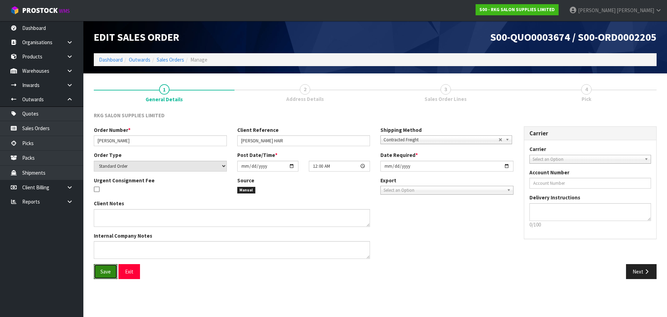
click at [104, 271] on span "Save" at bounding box center [105, 271] width 10 height 7
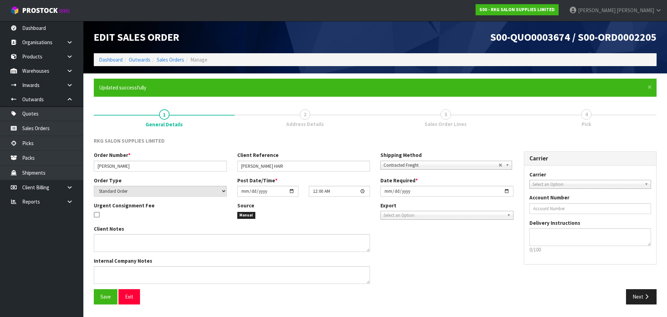
click at [538, 183] on span "Select an Option" at bounding box center [587, 184] width 109 height 8
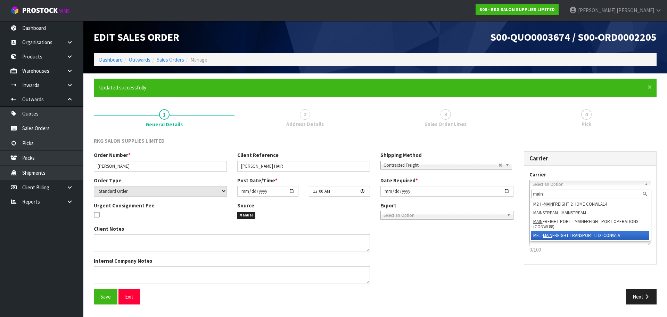
type input "main"
click at [550, 237] on em "MAIN" at bounding box center [547, 235] width 9 height 6
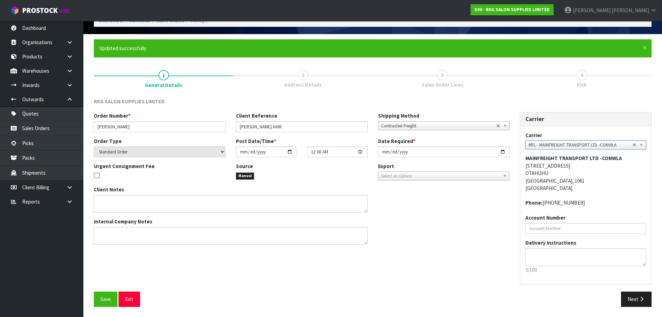
scroll to position [40, 0]
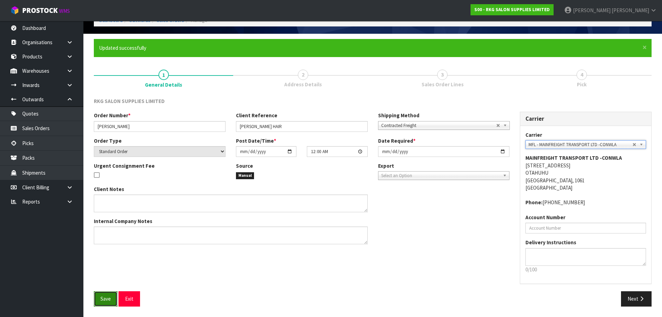
click at [106, 293] on button "Save" at bounding box center [106, 298] width 24 height 15
click at [636, 296] on button "Next" at bounding box center [636, 298] width 31 height 15
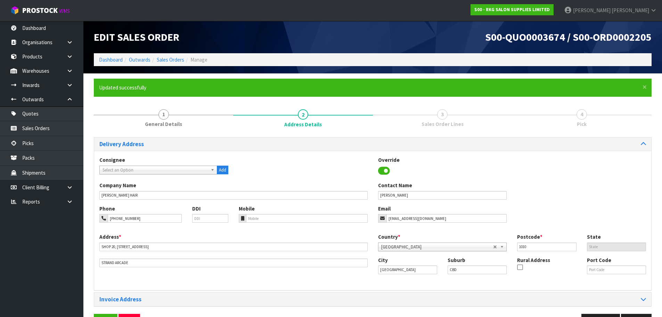
scroll to position [23, 0]
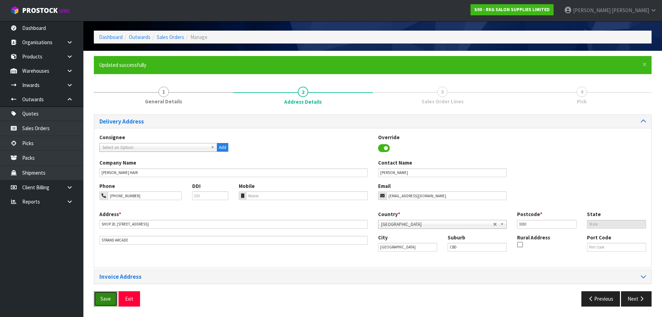
click at [109, 299] on span "Save" at bounding box center [105, 298] width 10 height 7
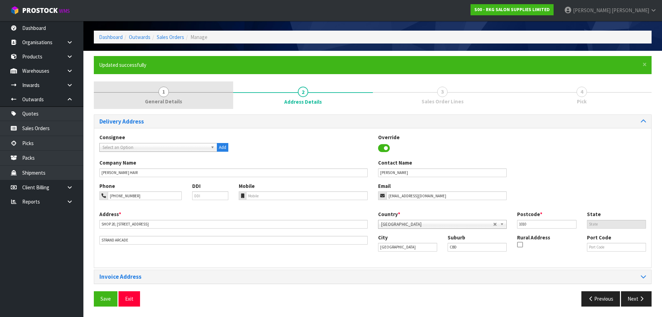
click at [163, 93] on span "1" at bounding box center [163, 92] width 10 height 10
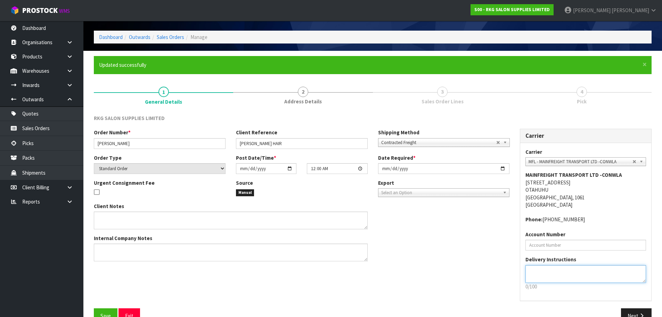
click at [538, 270] on textarea at bounding box center [585, 274] width 121 height 18
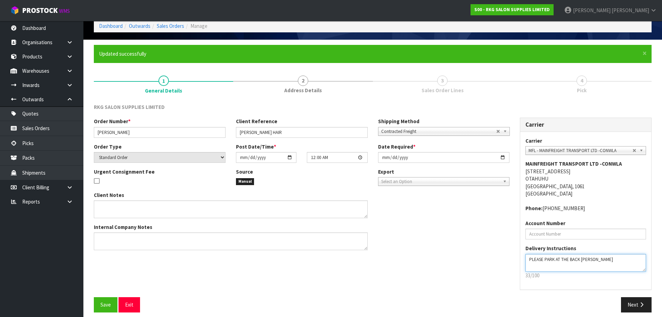
scroll to position [40, 0]
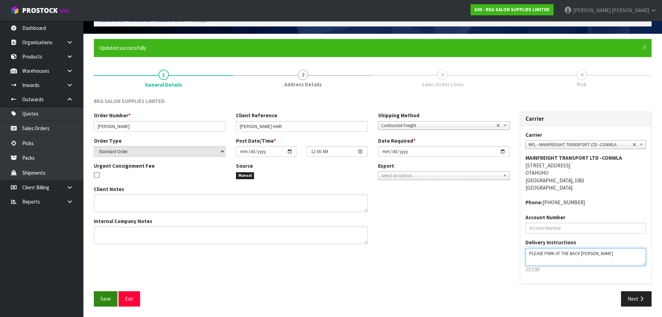
type textarea "PLEASE PARK AT THE BACK [PERSON_NAME]"
click at [107, 296] on span "Save" at bounding box center [105, 298] width 10 height 7
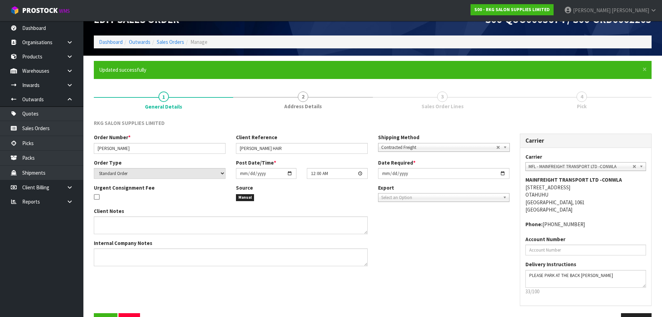
scroll to position [35, 0]
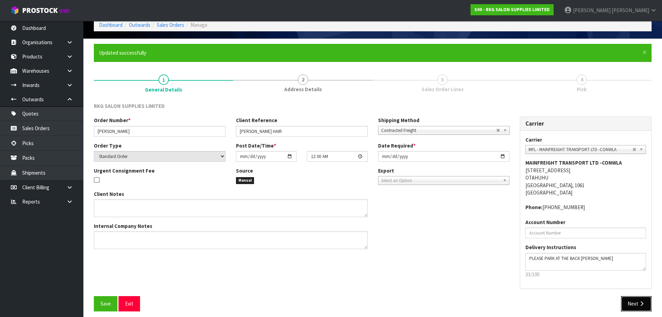
click at [636, 301] on button "Next" at bounding box center [636, 303] width 31 height 15
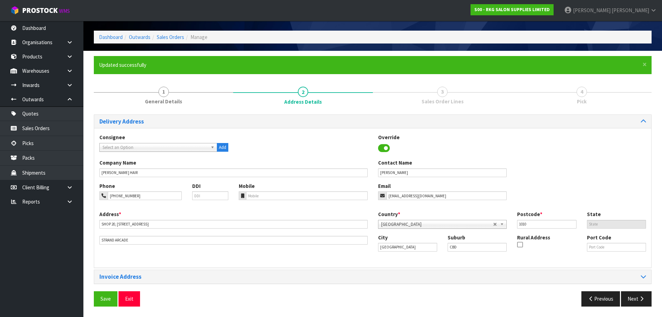
scroll to position [23, 0]
drag, startPoint x: 105, startPoint y: 296, endPoint x: 110, endPoint y: 285, distance: 12.3
click at [106, 292] on button "Save" at bounding box center [106, 298] width 24 height 15
click at [636, 299] on button "Next" at bounding box center [636, 298] width 31 height 15
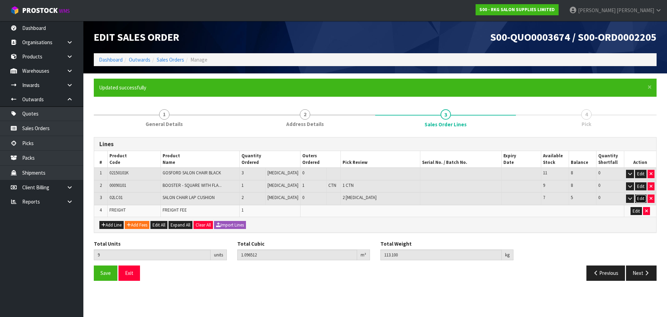
click at [640, 198] on button "Edit" at bounding box center [640, 198] width 11 height 8
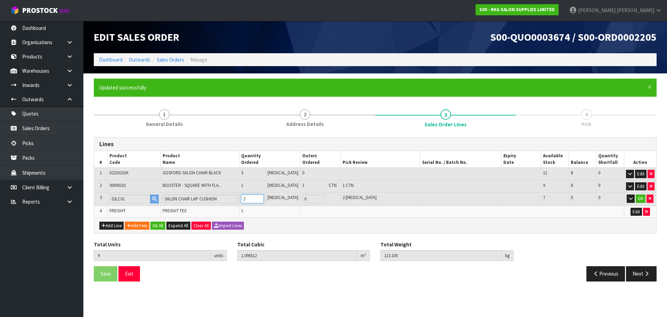
type input "8"
type input "1.071312"
type input "112.4"
type input "1"
click at [264, 199] on input "1" at bounding box center [252, 198] width 23 height 9
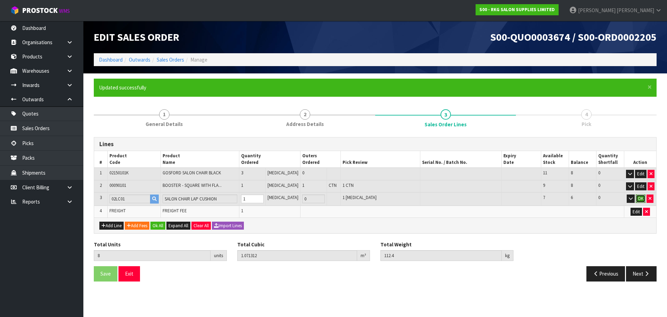
click at [642, 197] on button "OK" at bounding box center [641, 198] width 10 height 8
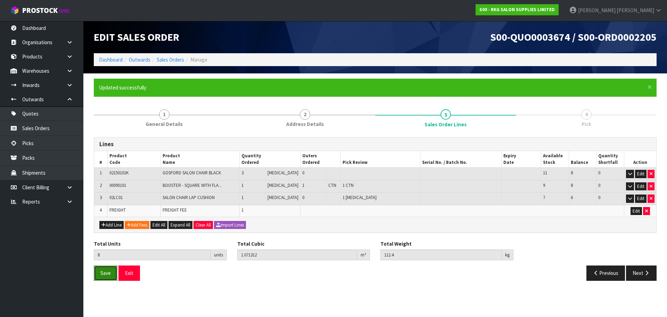
click at [107, 274] on span "Save" at bounding box center [105, 272] width 10 height 7
click at [645, 276] on button "Next" at bounding box center [641, 272] width 31 height 15
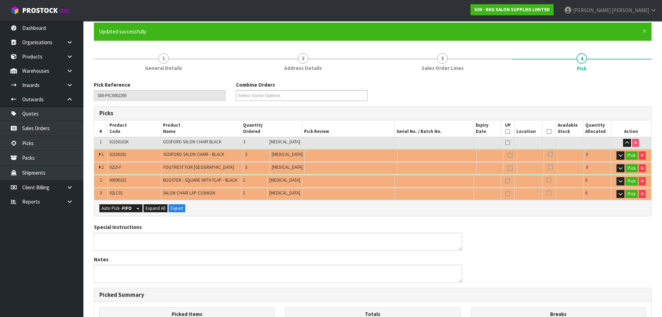
scroll to position [69, 0]
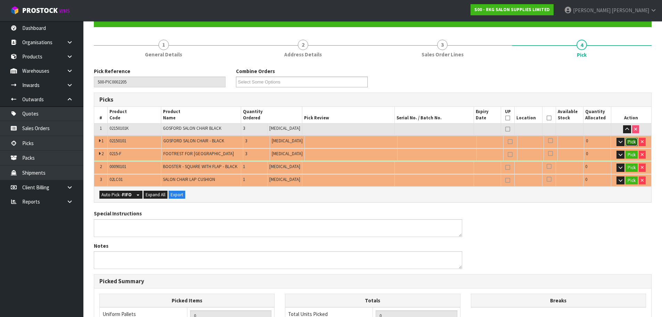
click at [630, 140] on button "Pick" at bounding box center [631, 142] width 12 height 8
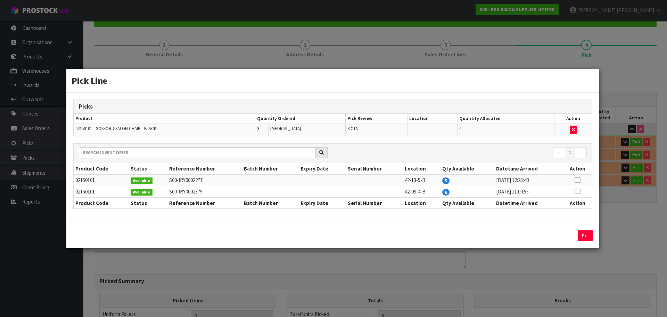
click at [577, 180] on icon at bounding box center [578, 180] width 6 height 0
click at [562, 238] on button "Assign Pick" at bounding box center [562, 235] width 28 height 11
type input "3"
type input "0.87108"
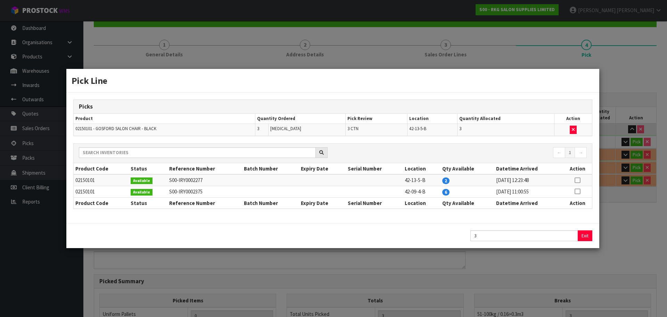
type input "106.5"
click at [584, 231] on button "Exit" at bounding box center [585, 235] width 15 height 11
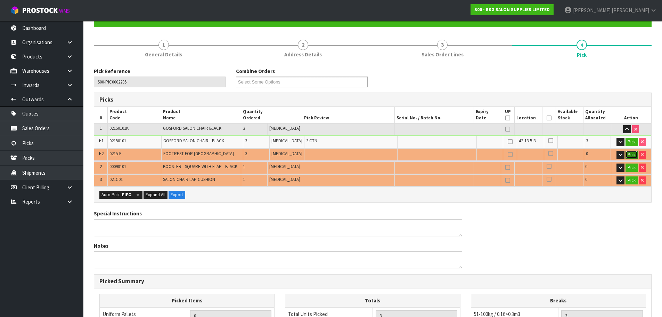
click at [630, 154] on button "Pick" at bounding box center [631, 154] width 12 height 8
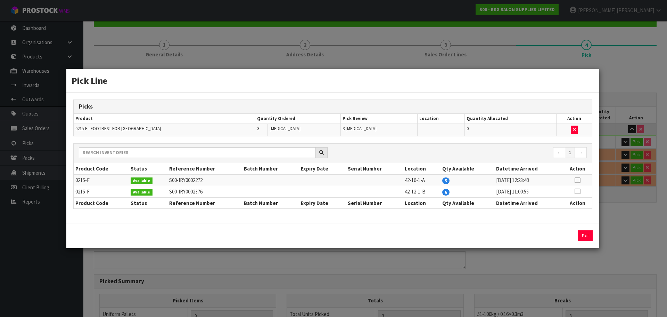
drag, startPoint x: 576, startPoint y: 179, endPoint x: 577, endPoint y: 187, distance: 8.1
click at [576, 180] on icon at bounding box center [578, 180] width 6 height 0
click at [566, 233] on button "Assign Pick" at bounding box center [562, 235] width 28 height 11
type input "Piece x 3"
type input "6"
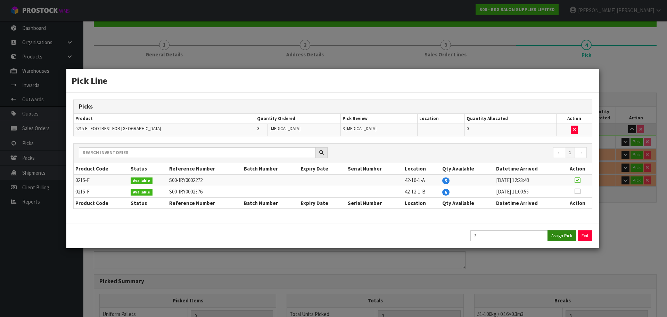
type input "1.02255"
type input "110.4"
click at [585, 232] on button "Exit" at bounding box center [585, 235] width 15 height 11
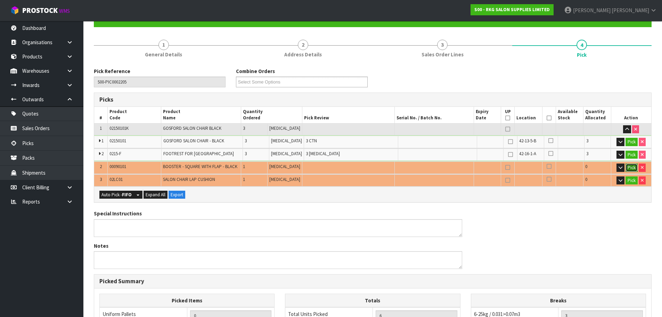
click at [631, 168] on button "Pick" at bounding box center [631, 167] width 12 height 8
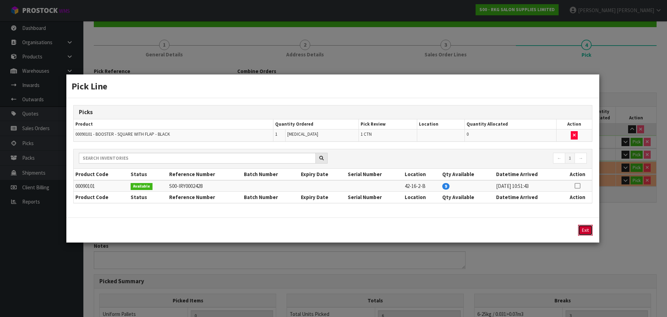
click at [586, 231] on button "Exit" at bounding box center [585, 229] width 15 height 11
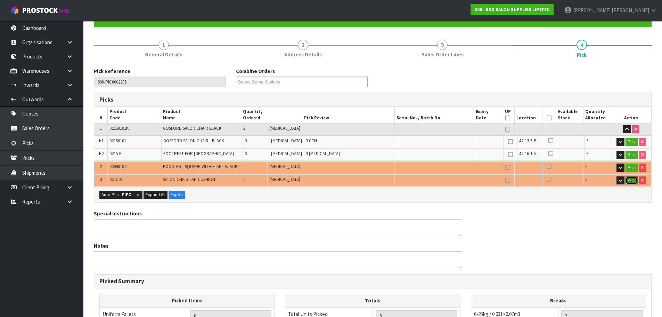
click at [629, 182] on button "Pick" at bounding box center [631, 180] width 12 height 8
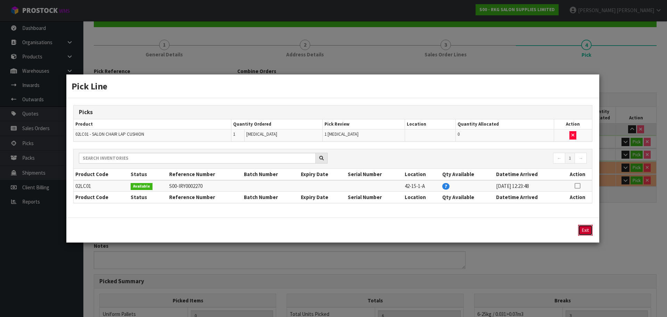
click at [584, 230] on button "Exit" at bounding box center [585, 229] width 15 height 11
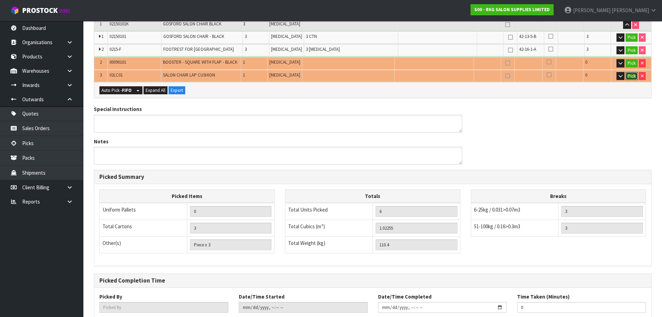
scroll to position [219, 0]
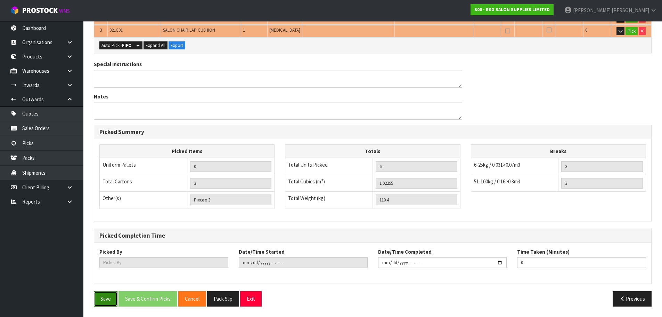
click at [104, 298] on button "Save" at bounding box center [106, 298] width 24 height 15
click at [252, 299] on button "Exit" at bounding box center [251, 298] width 22 height 15
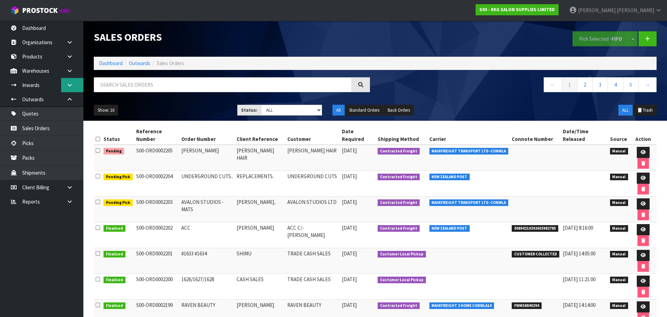
click at [75, 85] on link at bounding box center [72, 85] width 22 height 14
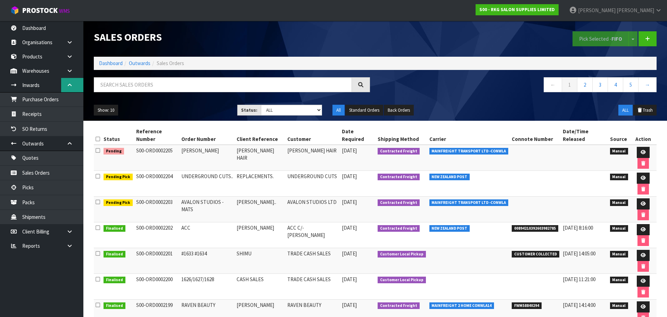
click at [73, 81] on link at bounding box center [72, 85] width 22 height 14
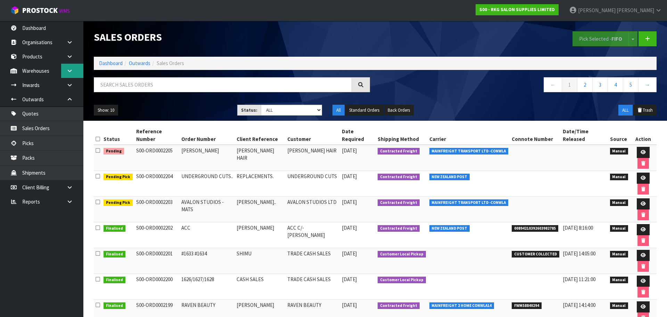
click at [67, 71] on icon at bounding box center [69, 70] width 7 height 5
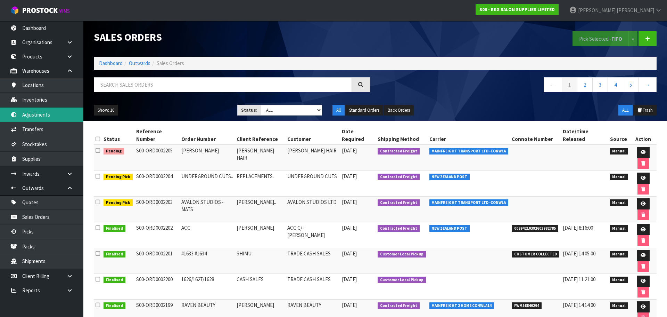
drag, startPoint x: 30, startPoint y: 114, endPoint x: 43, endPoint y: 116, distance: 13.3
click at [30, 115] on link "Adjustments" at bounding box center [41, 114] width 83 height 14
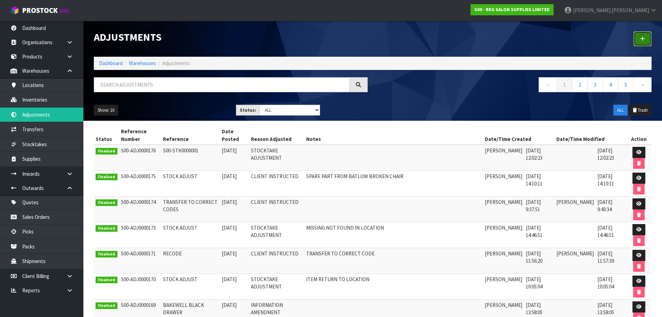
click at [641, 39] on icon at bounding box center [642, 38] width 5 height 5
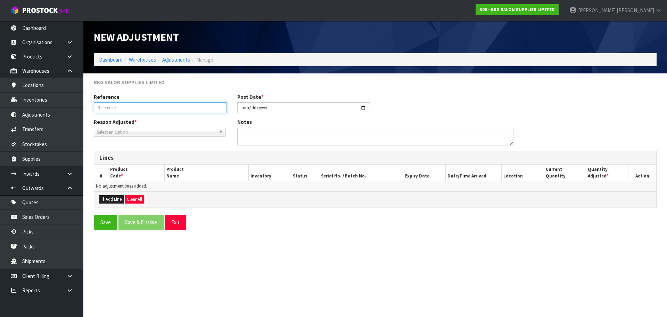
click at [122, 109] on input "text" at bounding box center [160, 107] width 133 height 11
type input "ADJUST QTY"
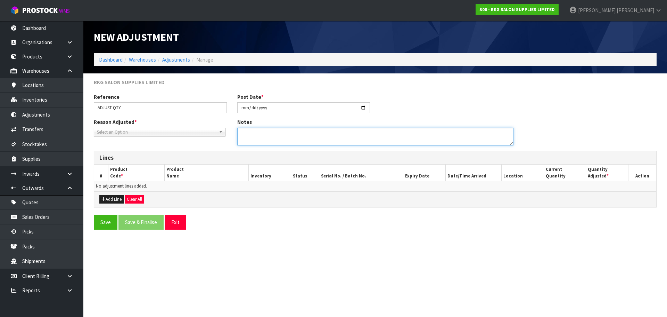
click at [251, 133] on textarea at bounding box center [375, 137] width 276 height 18
type textarea "ADJUST QUANTITY (PICK FOR CLIENT DURING STOCKTAKE)"
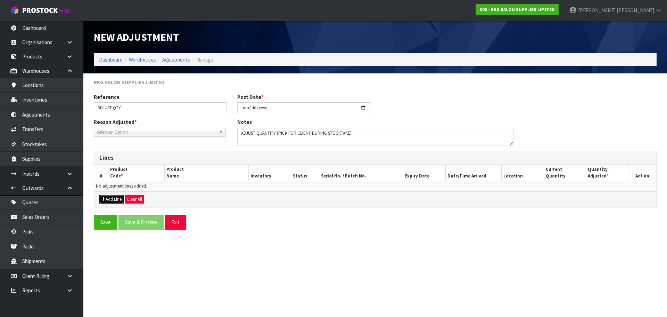
click at [108, 199] on button "Add Line" at bounding box center [111, 199] width 24 height 8
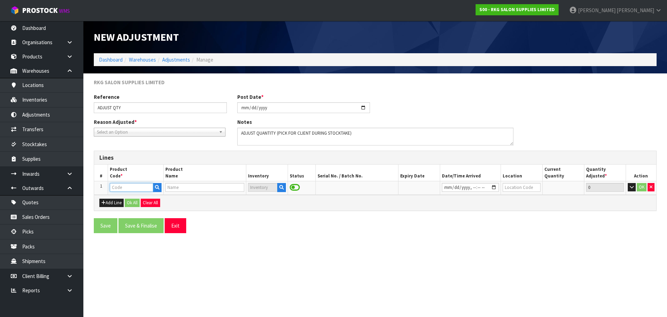
click at [120, 188] on input "text" at bounding box center [131, 187] width 43 height 9
type input "0009"
click at [148, 198] on link "0009 0101" at bounding box center [137, 198] width 55 height 9
type input "00090101"
type input "BOOSTER - SQUARE WITH FLAP - BLACK"
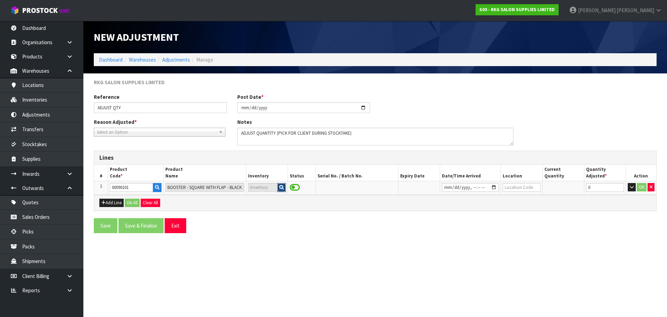
click at [281, 187] on icon "button" at bounding box center [281, 187] width 5 height 5
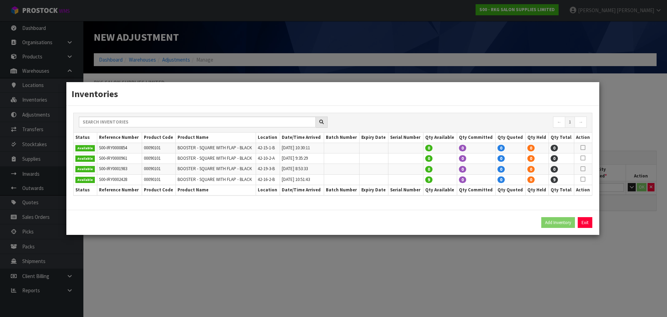
click at [583, 169] on icon at bounding box center [583, 169] width 5 height 0
click at [554, 223] on button "Add Inventory" at bounding box center [558, 222] width 34 height 11
type input "S00-IRY0001983"
type input "2024-02-08T08:53:33"
type input "42-19-3-B"
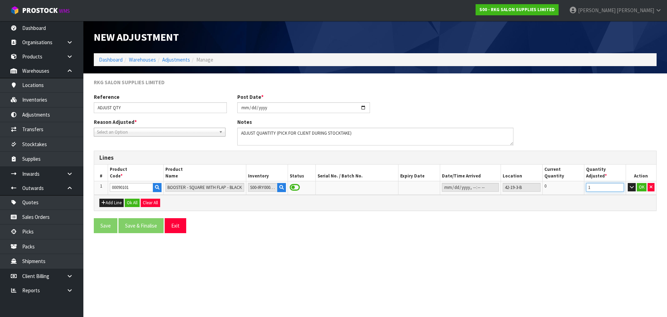
click at [619, 184] on input "1" at bounding box center [605, 187] width 38 height 9
type input "2"
click at [619, 184] on input "2" at bounding box center [605, 187] width 38 height 9
click at [642, 187] on button "OK" at bounding box center [642, 187] width 10 height 8
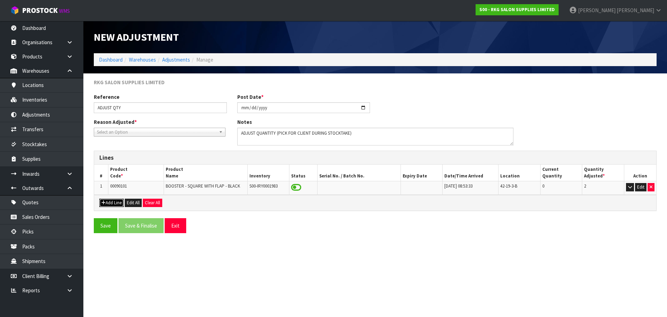
click at [113, 203] on button "Add Line" at bounding box center [111, 202] width 24 height 8
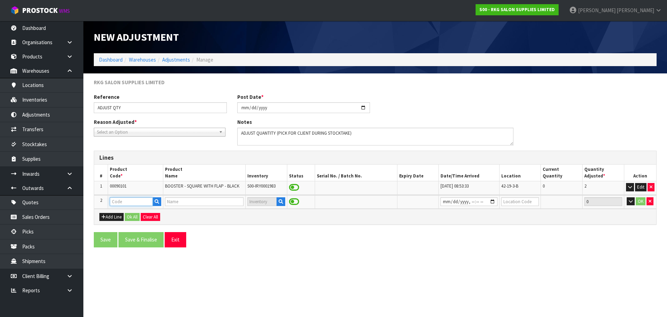
click at [117, 200] on input "text" at bounding box center [131, 201] width 43 height 9
type input "02L"
click at [127, 215] on link "02L C01" at bounding box center [137, 212] width 55 height 9
type input "02LC01"
type input "SALON CHAIR LAP CUSHION"
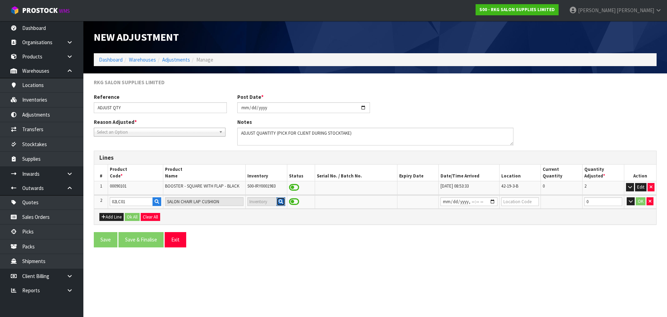
click at [280, 199] on icon "button" at bounding box center [281, 201] width 5 height 5
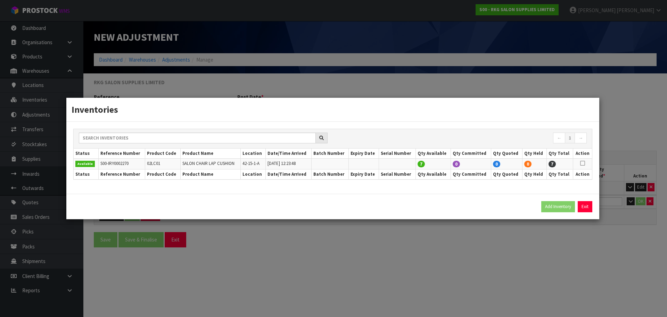
click at [585, 163] on icon at bounding box center [582, 163] width 5 height 0
click at [555, 204] on button "Add Inventory" at bounding box center [558, 206] width 34 height 11
type input "S00-IRY0002270"
type input "2024-09-06T12:23:48"
type input "42-15-1-A"
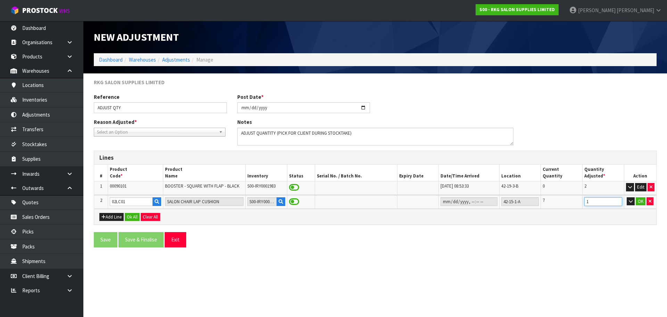
click at [617, 199] on input "1" at bounding box center [603, 201] width 38 height 9
type input "2"
click at [617, 199] on input "2" at bounding box center [603, 201] width 38 height 9
click at [642, 201] on button "OK" at bounding box center [641, 201] width 10 height 8
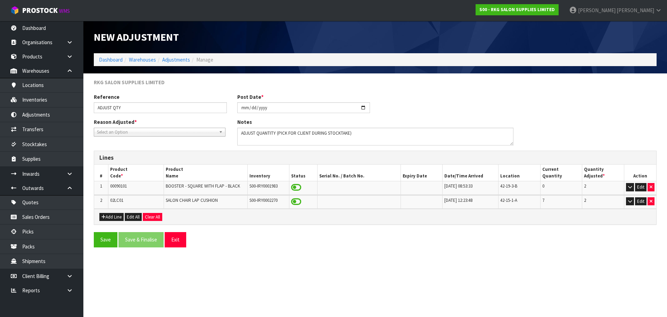
click at [164, 129] on span "Select an Option" at bounding box center [156, 132] width 119 height 8
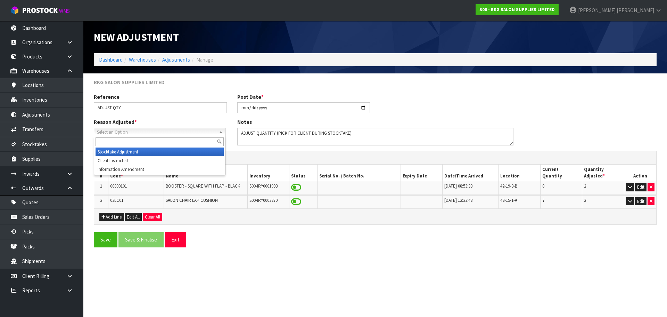
click at [126, 150] on li "Stocktake Adjustment" at bounding box center [160, 151] width 128 height 9
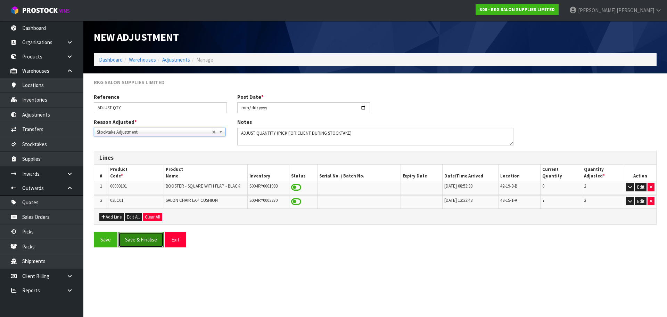
click at [146, 240] on button "Save & Finalise" at bounding box center [140, 239] width 45 height 15
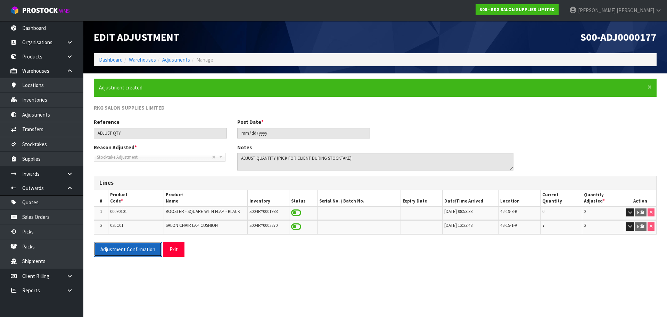
click at [123, 248] on button "Adjustment Confirmation" at bounding box center [128, 248] width 68 height 15
click at [176, 249] on button "Exit" at bounding box center [174, 248] width 22 height 15
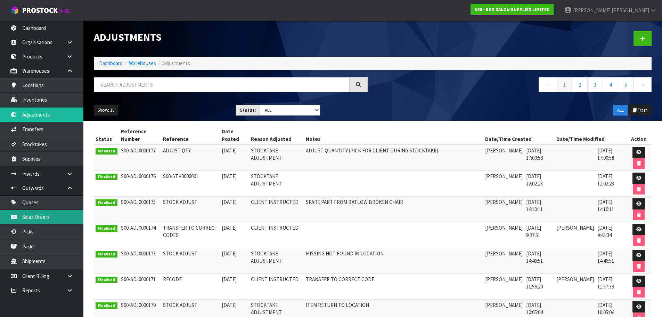
click at [32, 215] on link "Sales Orders" at bounding box center [41, 216] width 83 height 14
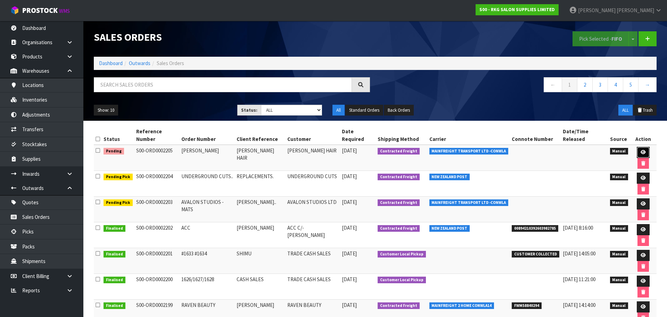
click at [637, 147] on link at bounding box center [643, 152] width 13 height 11
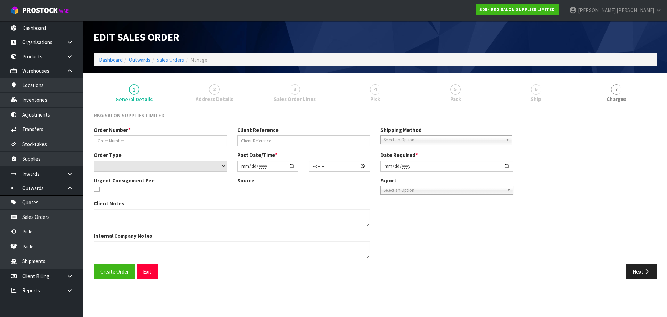
type input "PAULA"
type input "[PERSON_NAME] HAIR"
select select "number:0"
type input "2025-09-29"
type input "00:00:00.000"
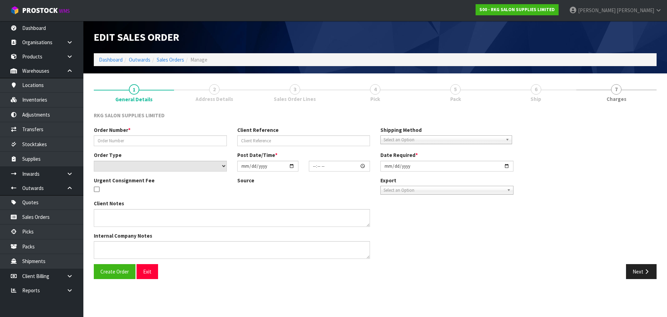
type input "2025-09-29"
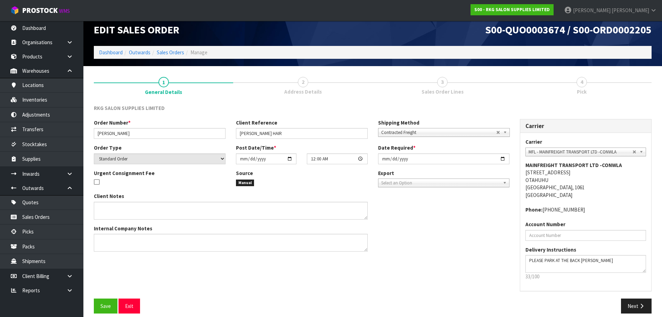
scroll to position [14, 0]
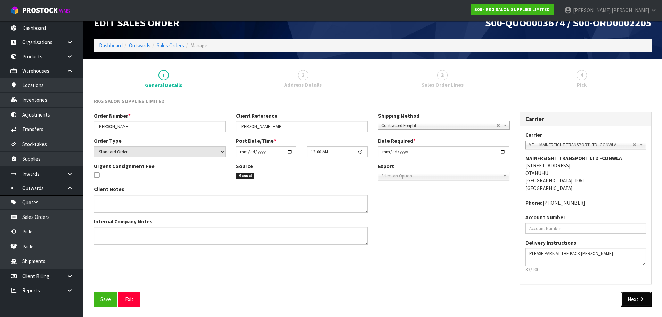
click at [631, 297] on button "Next" at bounding box center [636, 298] width 31 height 15
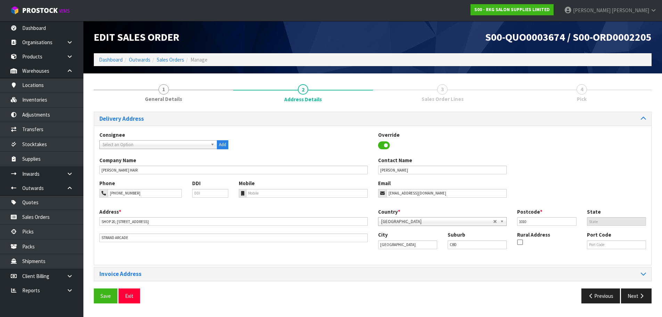
scroll to position [0, 0]
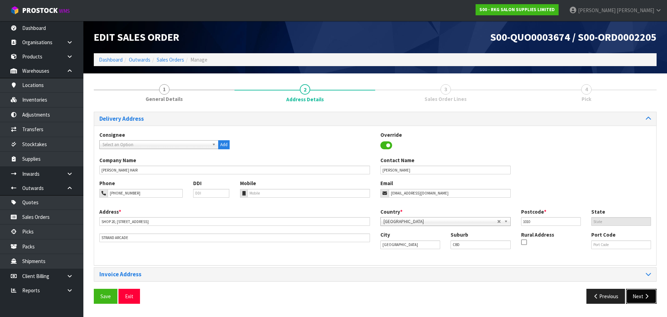
click at [635, 296] on button "Next" at bounding box center [641, 295] width 31 height 15
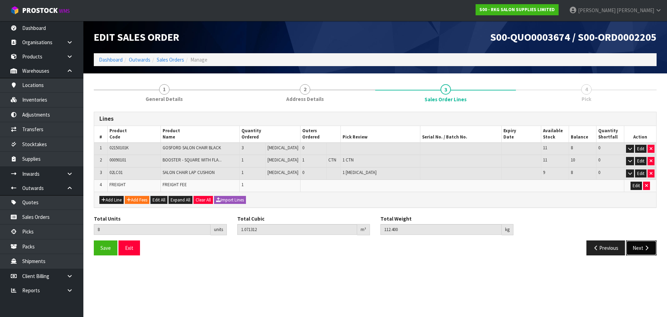
click at [635, 246] on button "Next" at bounding box center [641, 247] width 31 height 15
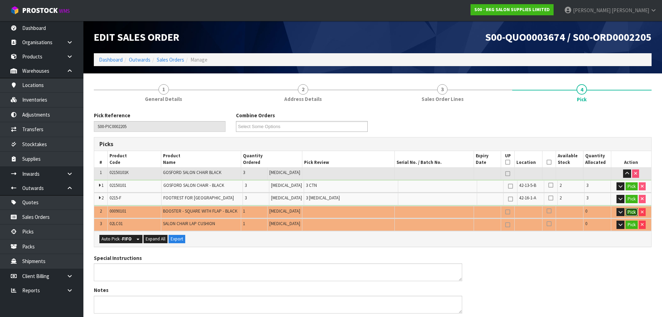
click at [632, 212] on button "Pick" at bounding box center [631, 212] width 12 height 8
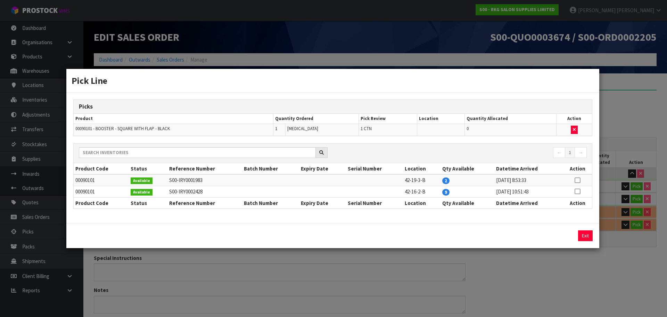
click at [579, 180] on icon at bounding box center [578, 180] width 6 height 0
click at [562, 236] on button "Assign Pick" at bounding box center [562, 235] width 28 height 11
type input "4"
type input "7"
type input "1.046112"
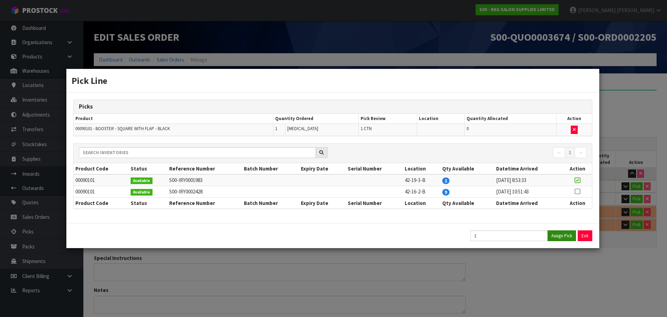
type input "111.7"
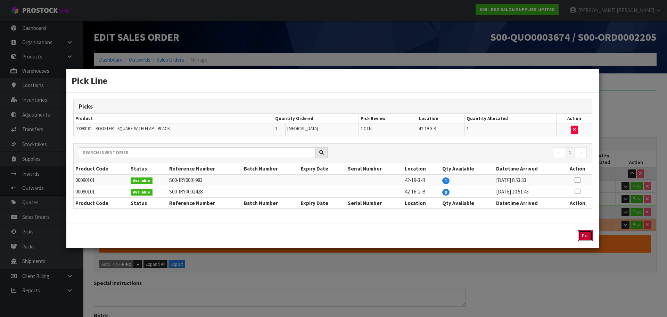
click at [585, 236] on button "Exit" at bounding box center [585, 235] width 15 height 11
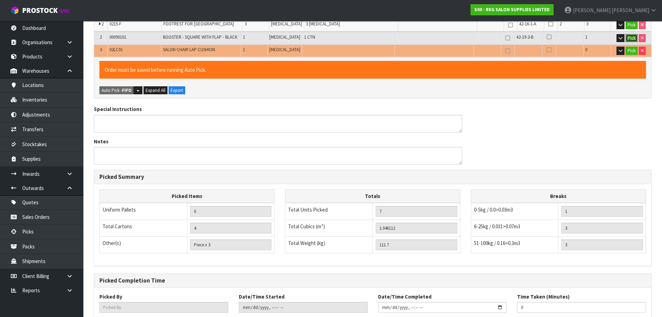
scroll to position [139, 0]
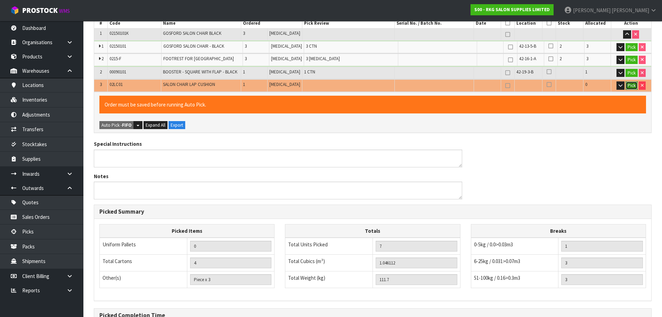
click at [629, 85] on button "Pick" at bounding box center [631, 85] width 12 height 8
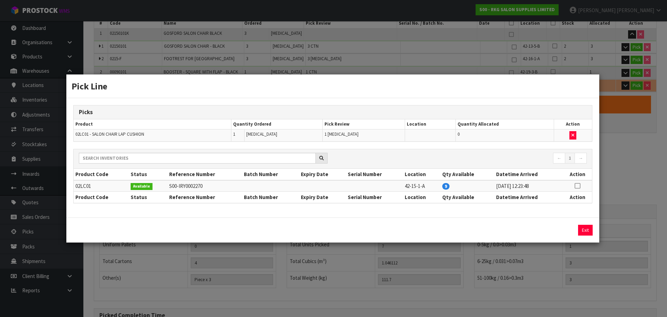
click at [577, 186] on icon at bounding box center [578, 186] width 6 height 0
click at [560, 231] on button "Assign Pick" at bounding box center [562, 229] width 28 height 11
type input "Piece x 4"
type input "8"
type input "1.071312"
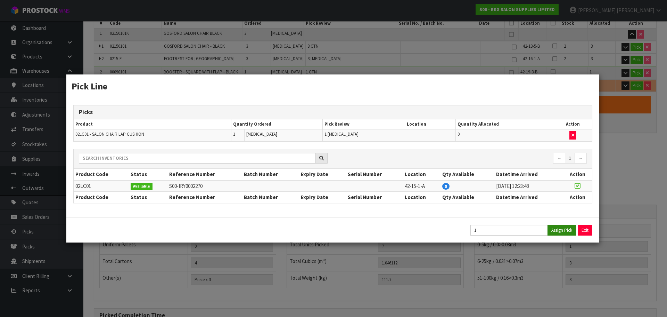
type input "112.4"
click at [587, 229] on button "Exit" at bounding box center [585, 229] width 15 height 11
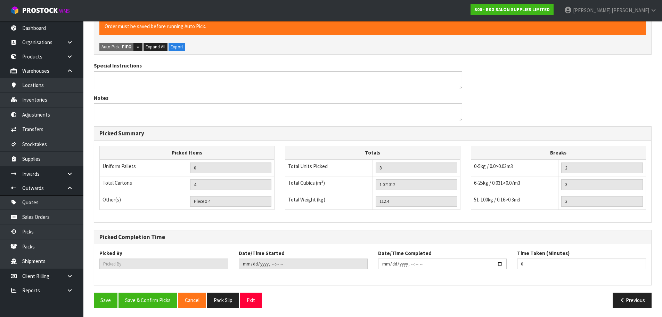
scroll to position [219, 0]
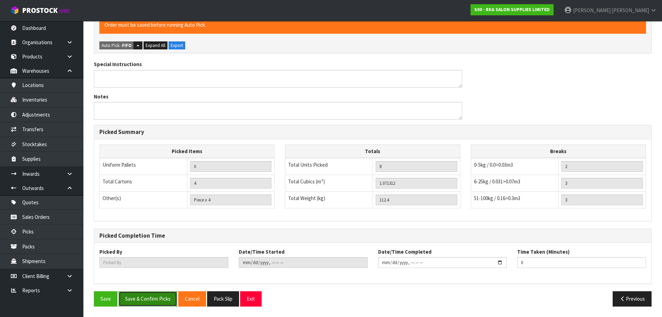
click at [149, 301] on button "Save & Confirm Picks" at bounding box center [147, 298] width 59 height 15
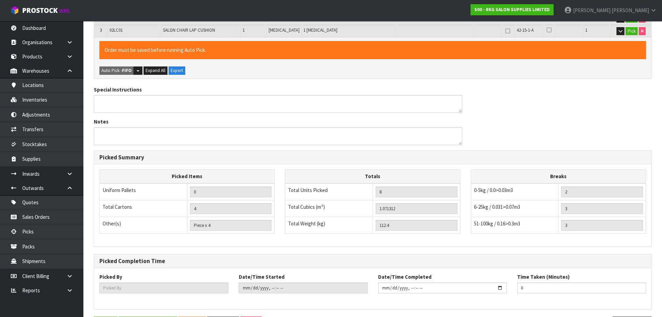
scroll to position [0, 0]
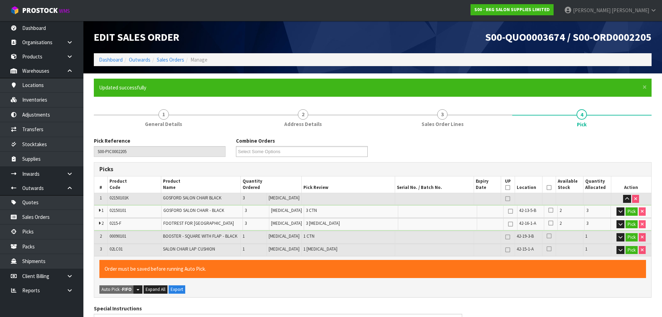
type input "[PERSON_NAME]"
type input "2025-09-29T17:02:08"
